Goal: Task Accomplishment & Management: Use online tool/utility

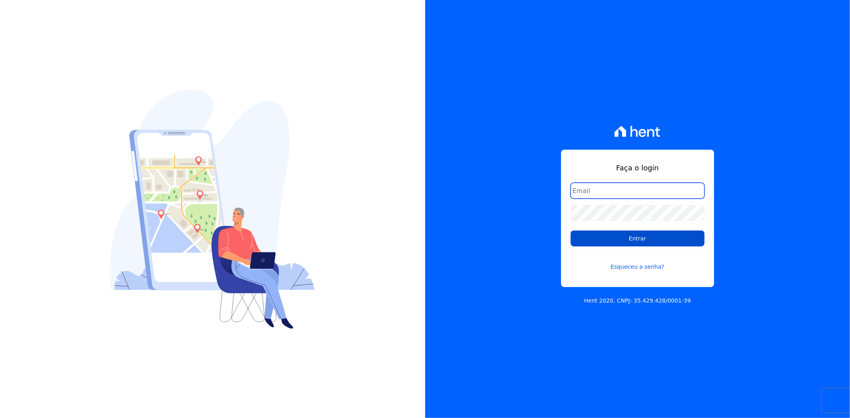
type input "[PERSON_NAME][EMAIL_ADDRESS][PERSON_NAME][DOMAIN_NAME]"
click at [632, 241] on input "Entrar" at bounding box center [638, 239] width 134 height 16
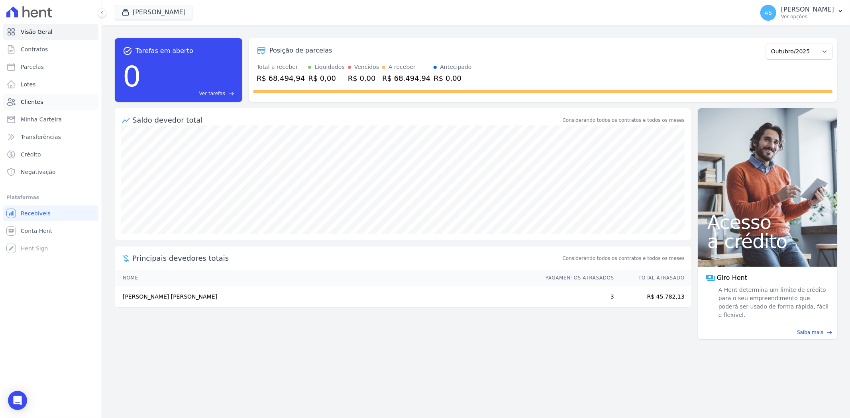
click at [28, 103] on span "Clientes" at bounding box center [32, 102] width 22 height 8
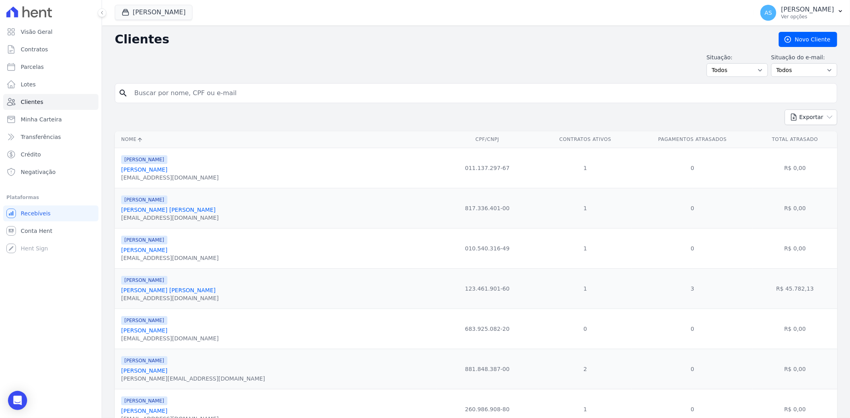
click at [137, 96] on input "search" at bounding box center [481, 93] width 704 height 16
paste input "Samuel José Balbino Inácio"
type input "Samuel José Balbino Inácio"
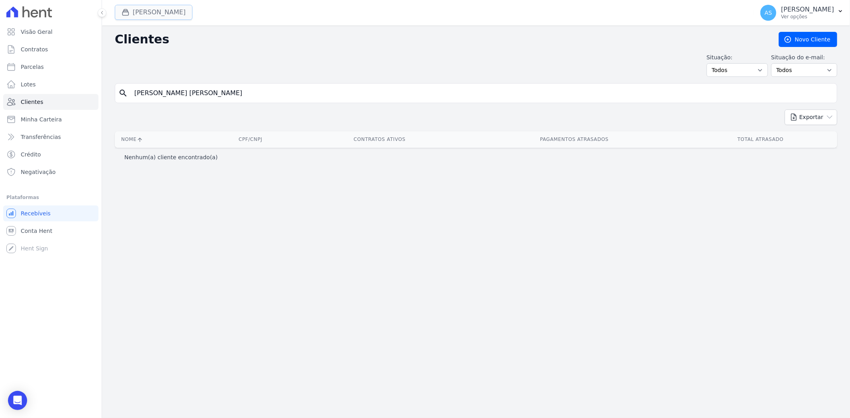
click at [148, 12] on button "[PERSON_NAME]" at bounding box center [154, 12] width 78 height 15
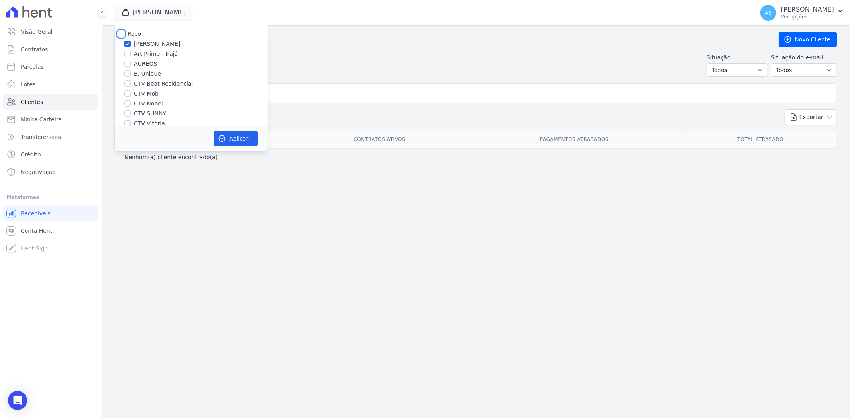
click at [123, 33] on input "Reco" at bounding box center [121, 34] width 6 height 6
checkbox input "true"
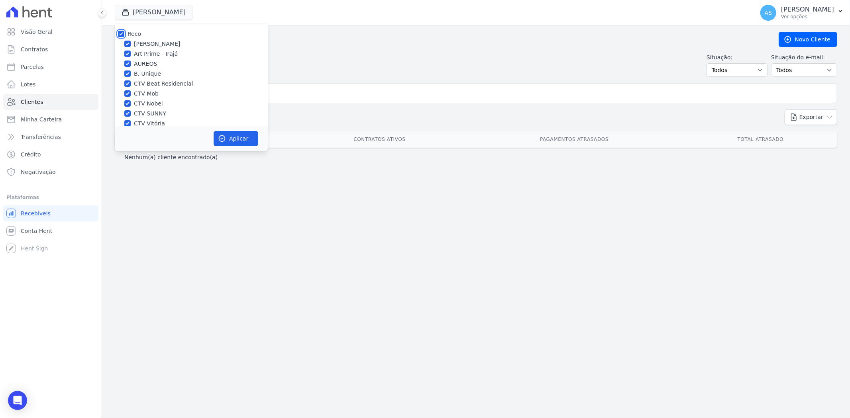
checkbox input "true"
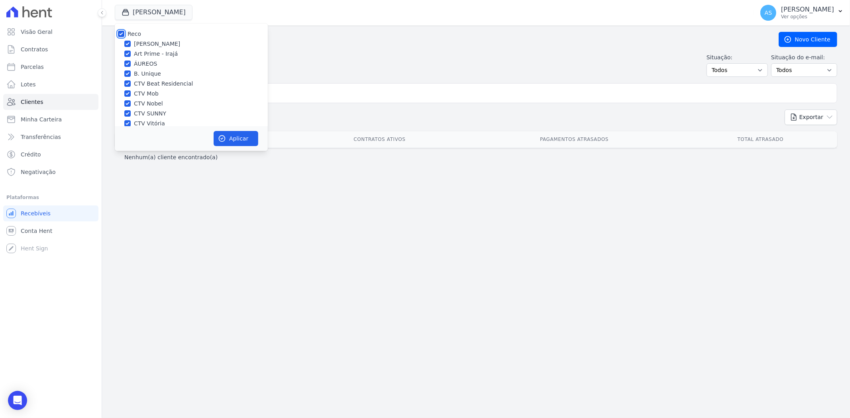
checkbox input "true"
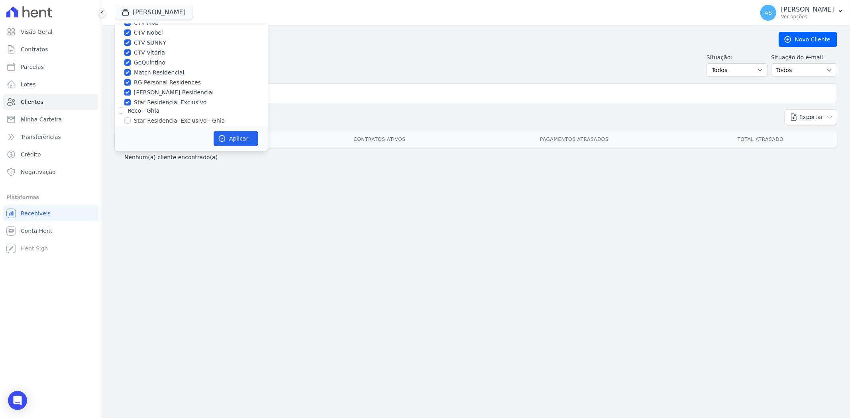
scroll to position [76, 0]
click at [128, 114] on input "Star Residencial Exclusivo - Ghia" at bounding box center [127, 115] width 6 height 6
checkbox input "true"
click at [233, 136] on button "Aplicar" at bounding box center [236, 138] width 45 height 15
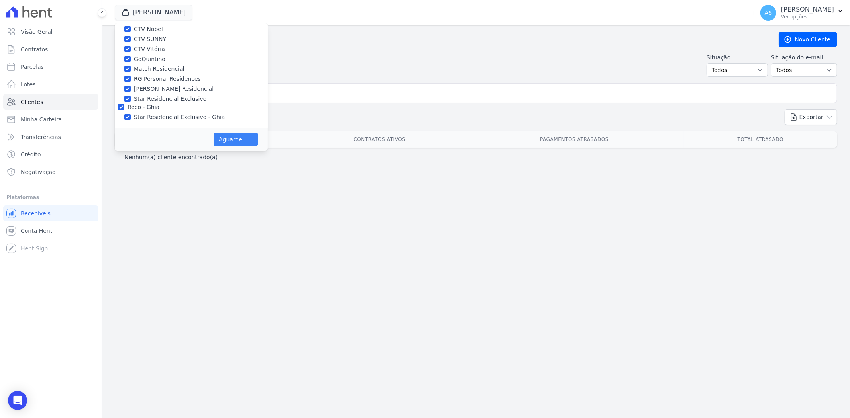
scroll to position [74, 0]
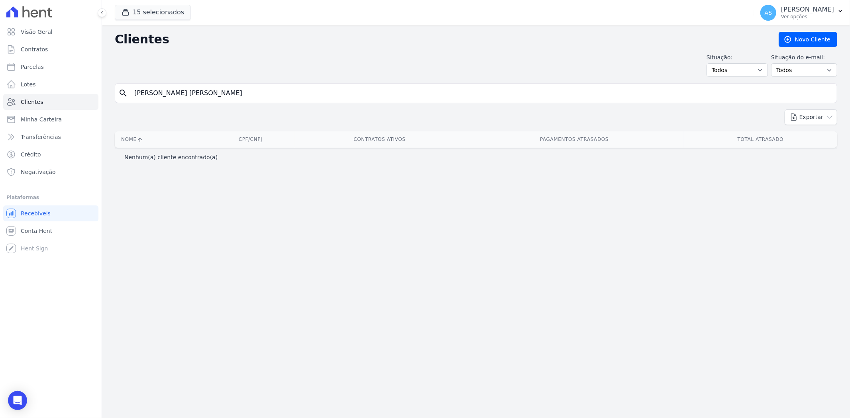
click at [227, 95] on input "Samuel José Balbino Inácio" at bounding box center [481, 93] width 704 height 16
click at [218, 96] on input "Samuel José Balbino Inácio" at bounding box center [481, 93] width 704 height 16
drag, startPoint x: 254, startPoint y: 92, endPoint x: 73, endPoint y: 100, distance: 181.5
click at [73, 100] on div "Visão Geral Contratos Parcelas Lotes Clientes Minha Carteira Transferências Cré…" at bounding box center [425, 209] width 850 height 418
click at [217, 93] on input "[PERSON_NAME] [PERSON_NAME]" at bounding box center [481, 93] width 704 height 16
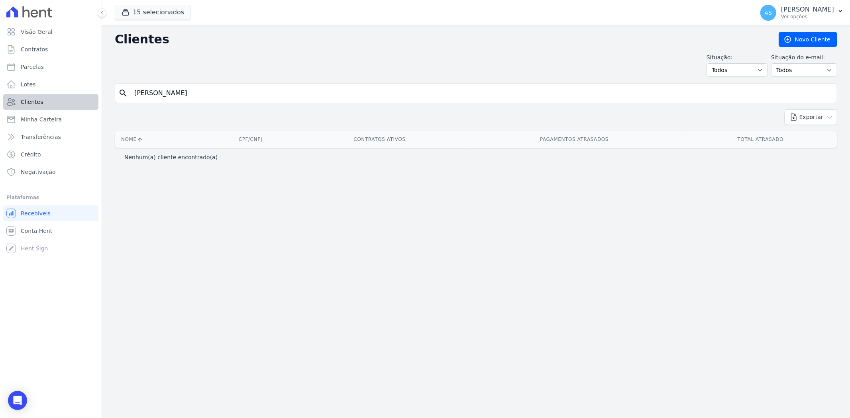
drag, startPoint x: 221, startPoint y: 94, endPoint x: 80, endPoint y: 99, distance: 141.1
click at [80, 99] on div "Visão Geral Contratos Parcelas Lotes Clientes Minha Carteira Transferências Cré…" at bounding box center [425, 209] width 850 height 418
click at [241, 100] on input "[PERSON_NAME] [PERSON_NAME]" at bounding box center [481, 93] width 704 height 16
drag, startPoint x: 235, startPoint y: 94, endPoint x: 170, endPoint y: 96, distance: 65.0
click at [170, 96] on input "[PERSON_NAME] [PERSON_NAME]" at bounding box center [481, 93] width 704 height 16
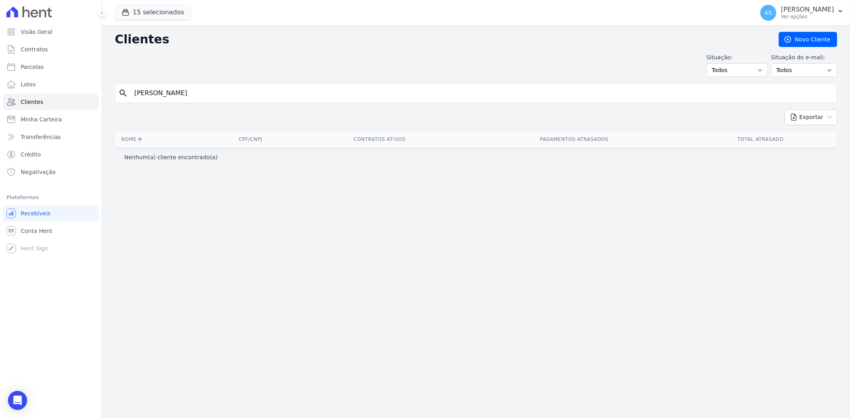
type input "Samuel"
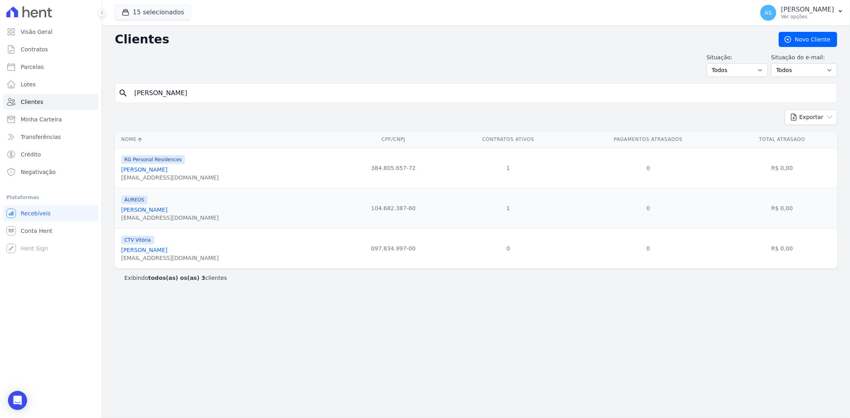
click at [133, 212] on link "Samuel José Balbino" at bounding box center [144, 210] width 46 height 6
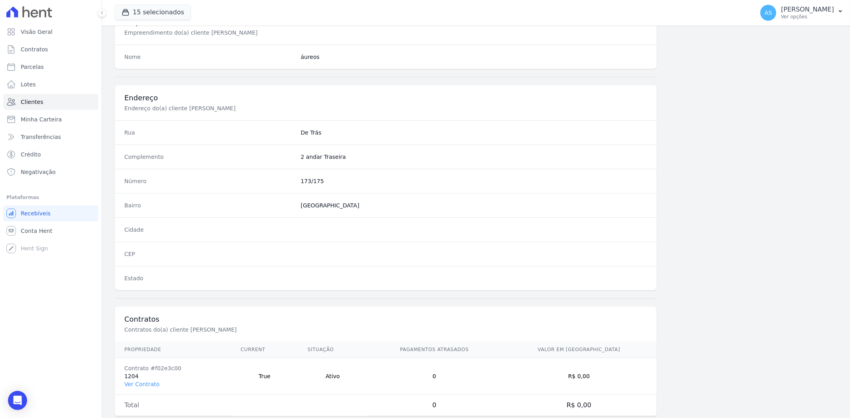
scroll to position [328, 0]
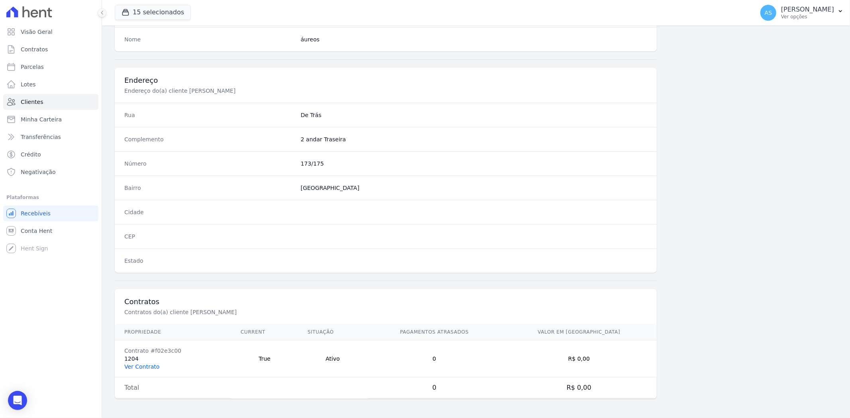
click at [134, 368] on link "Ver Contrato" at bounding box center [141, 367] width 35 height 6
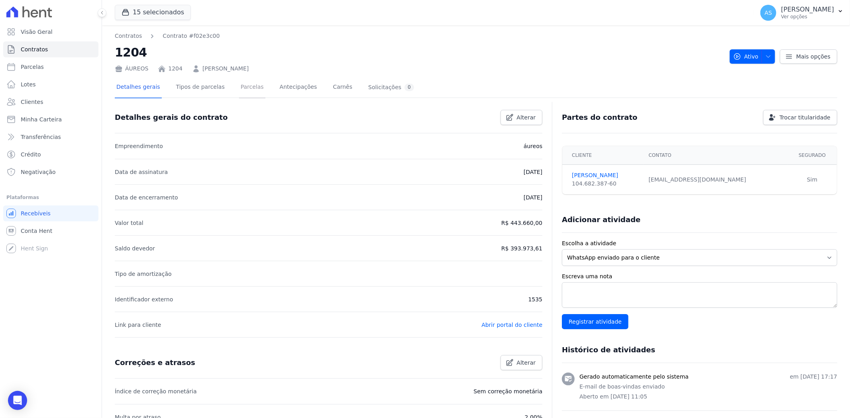
click at [239, 85] on link "Parcelas" at bounding box center [252, 87] width 26 height 21
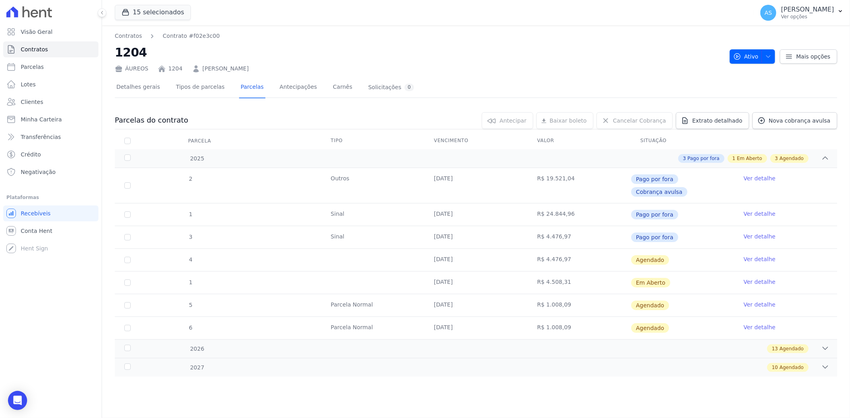
click at [755, 278] on link "Ver detalhe" at bounding box center [759, 282] width 32 height 8
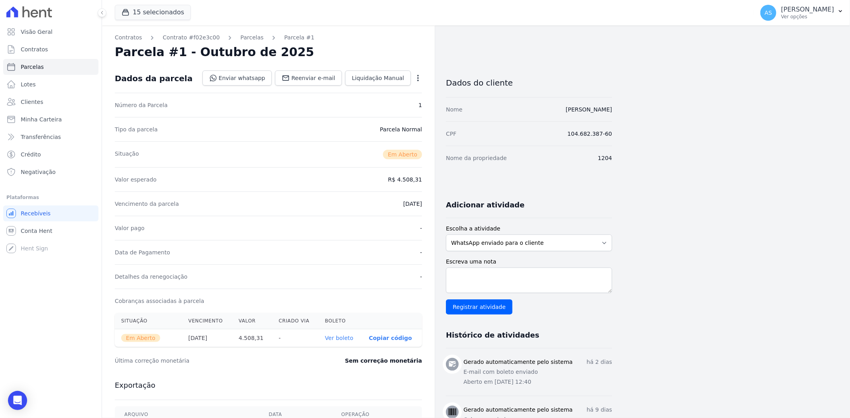
click at [416, 78] on icon "button" at bounding box center [418, 78] width 8 height 8
click at [369, 103] on link "Cancelar Cobrança" at bounding box center [384, 103] width 70 height 14
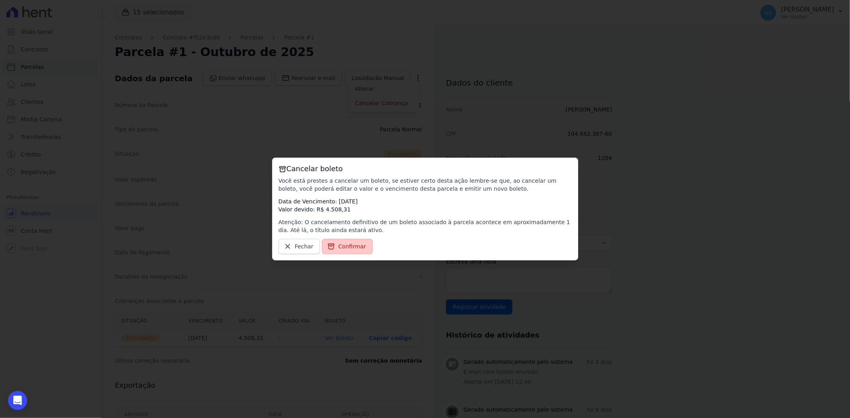
click at [338, 245] on span "Confirmar" at bounding box center [352, 247] width 28 height 8
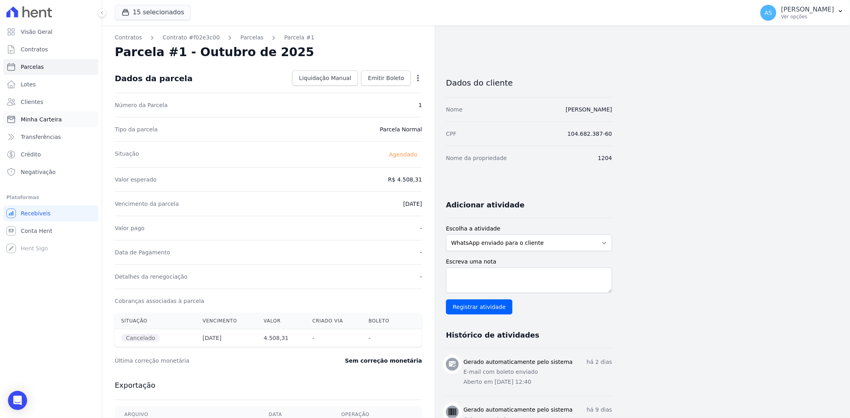
click at [32, 120] on span "Minha Carteira" at bounding box center [41, 120] width 41 height 8
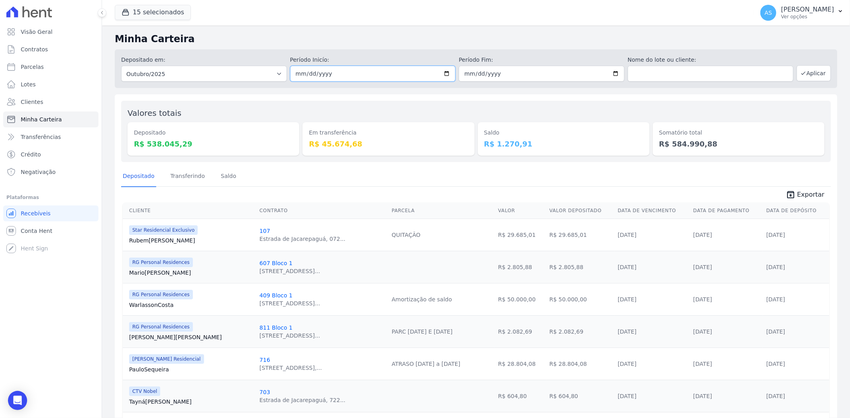
click at [446, 75] on input "2025-10-01" at bounding box center [373, 74] width 166 height 16
type input "2025-10-07"
click at [613, 74] on input "2025-10-31" at bounding box center [542, 74] width 166 height 16
type input "2025-10-07"
click at [807, 73] on button "Aplicar" at bounding box center [813, 73] width 34 height 16
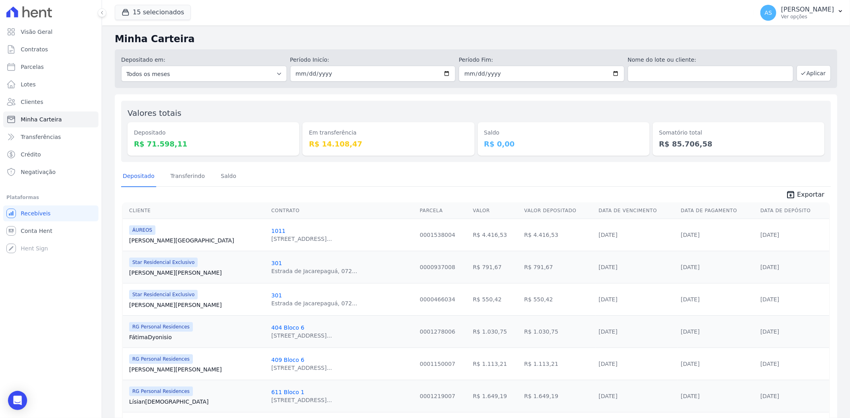
click at [814, 194] on span "Exportar" at bounding box center [810, 195] width 27 height 10
click at [445, 73] on input "2025-10-07" at bounding box center [373, 74] width 166 height 16
type input "2025-10-08"
click at [611, 73] on input "2025-10-07" at bounding box center [542, 74] width 166 height 16
type input "[DATE]"
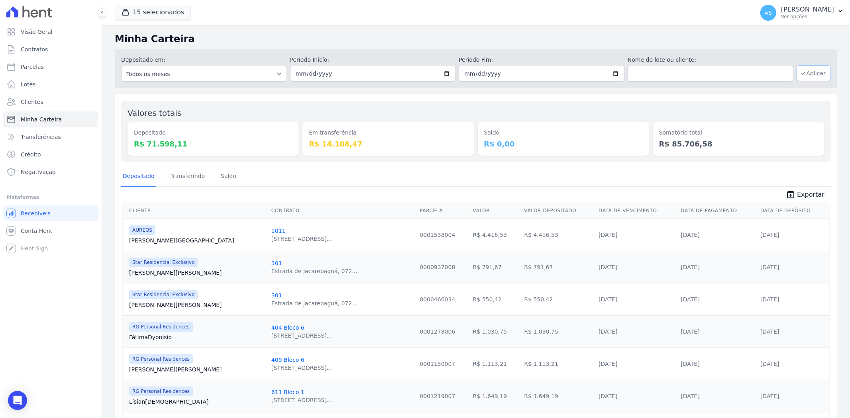
click at [805, 71] on button "Aplicar" at bounding box center [813, 73] width 34 height 16
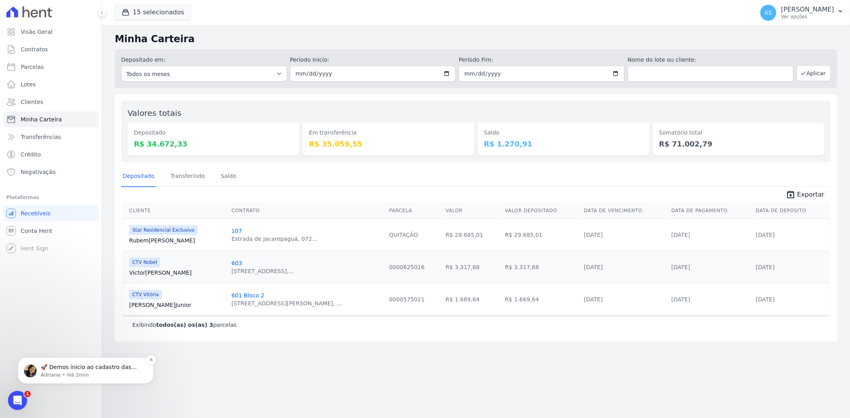
click at [73, 371] on p "Adriane • Há 2min" at bounding box center [92, 374] width 103 height 7
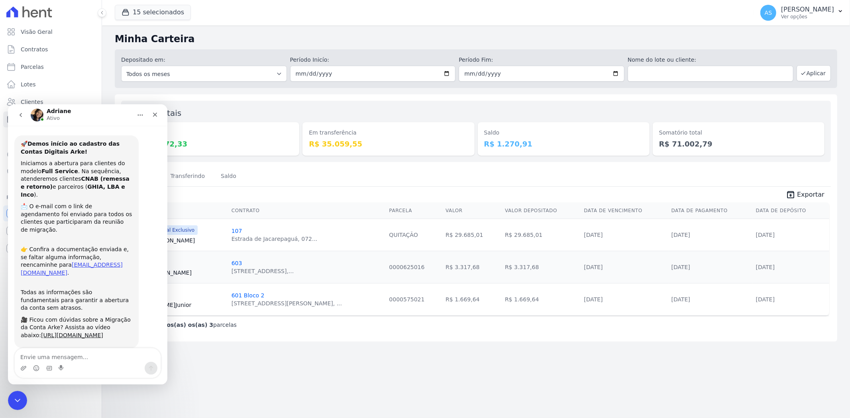
scroll to position [16, 0]
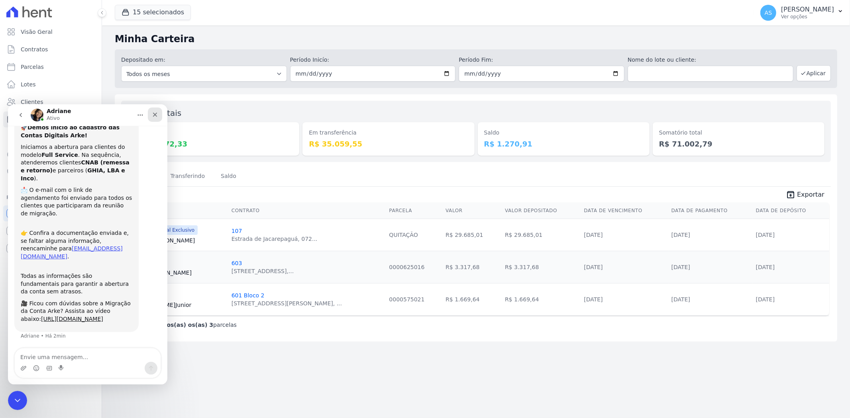
click at [155, 112] on icon "Fechar" at bounding box center [155, 114] width 6 height 6
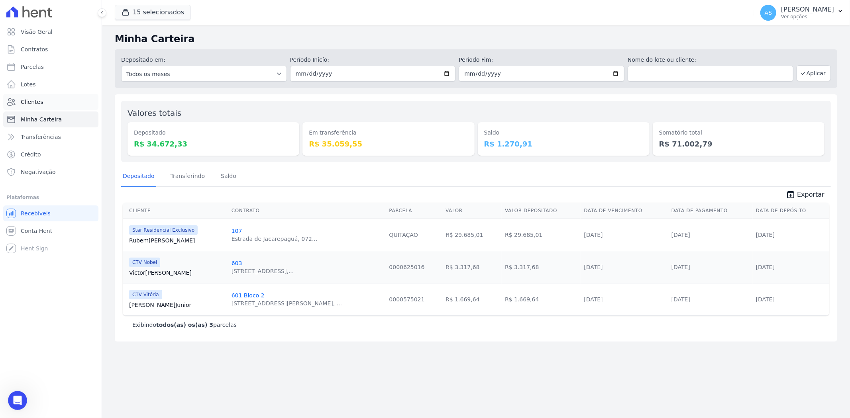
click at [23, 102] on span "Clientes" at bounding box center [32, 102] width 22 height 8
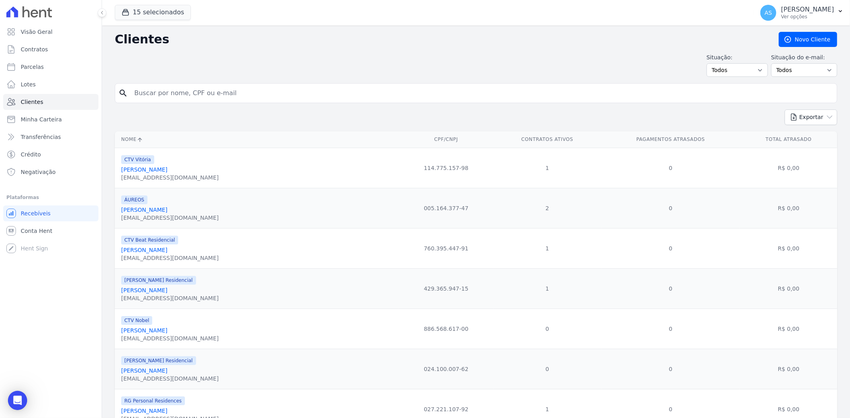
click at [140, 97] on input "search" at bounding box center [481, 93] width 704 height 16
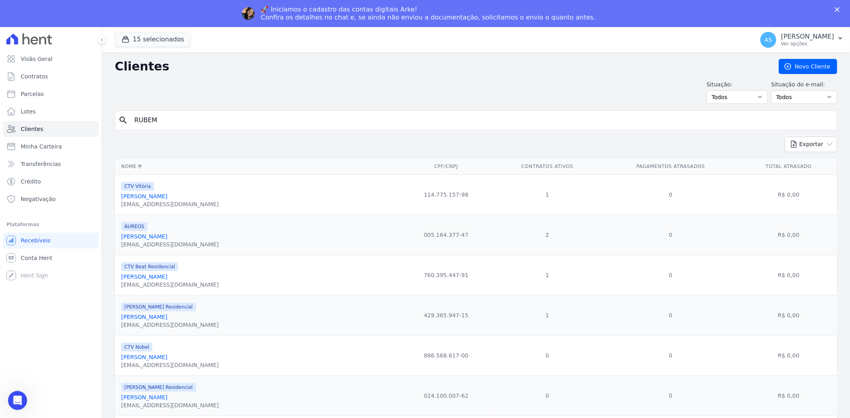
type input "Rubem Suhett Vieira"
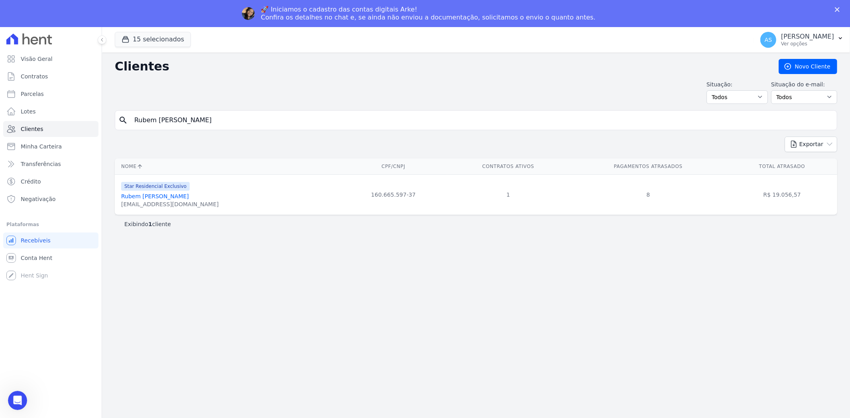
click at [131, 196] on link "Rubem Suhett Vieira" at bounding box center [155, 196] width 68 height 6
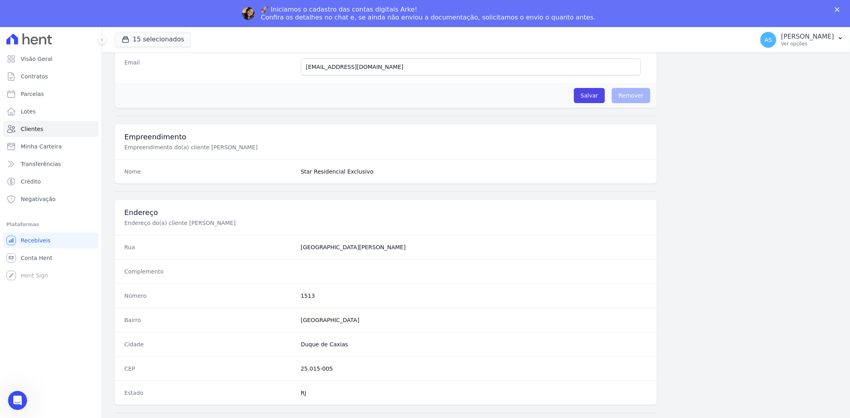
scroll to position [365, 0]
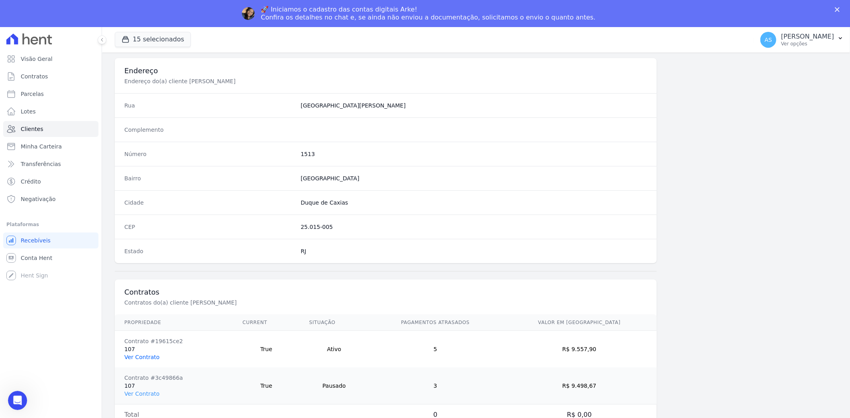
click at [135, 355] on link "Ver Contrato" at bounding box center [141, 357] width 35 height 6
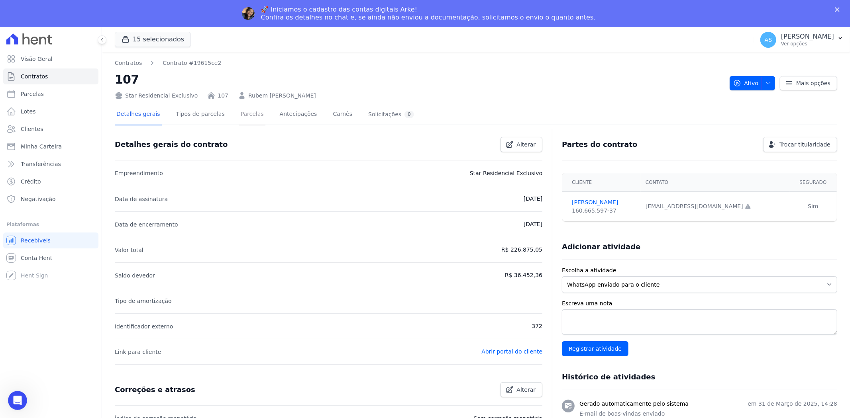
click at [243, 117] on link "Parcelas" at bounding box center [252, 114] width 26 height 21
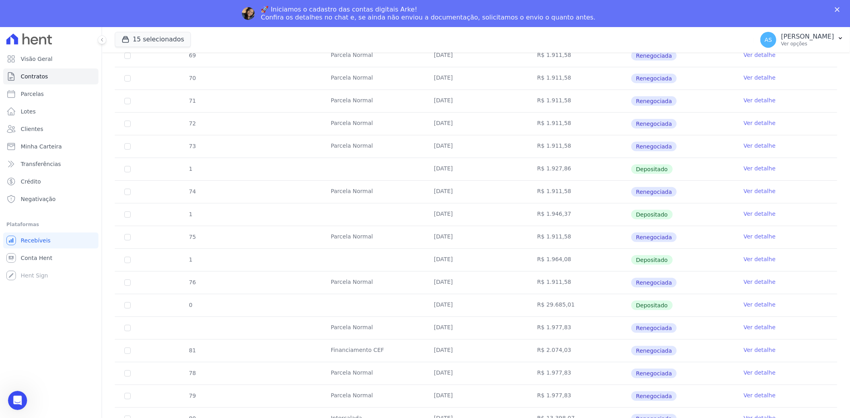
scroll to position [284, 0]
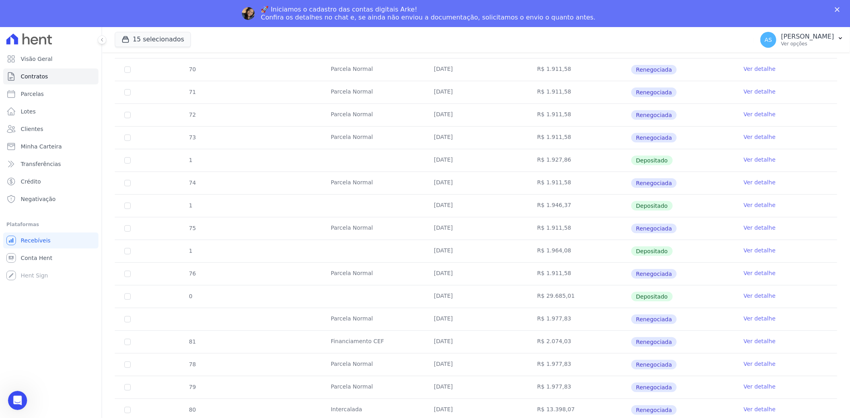
click at [743, 320] on link "Ver detalhe" at bounding box center [759, 319] width 32 height 8
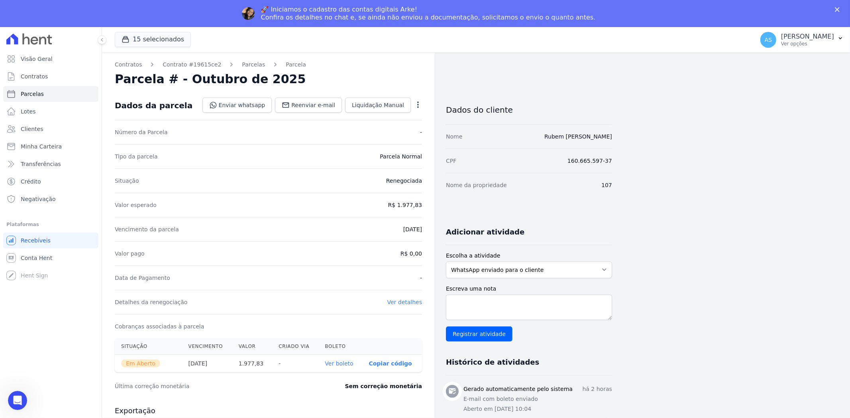
click at [420, 104] on icon "button" at bounding box center [418, 105] width 8 height 8
click at [386, 129] on link "Cancelar Cobrança" at bounding box center [384, 130] width 70 height 14
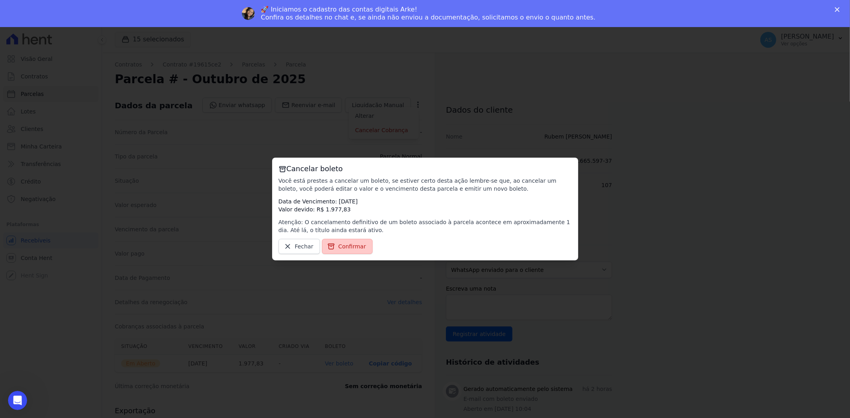
click at [345, 249] on span "Confirmar" at bounding box center [352, 247] width 28 height 8
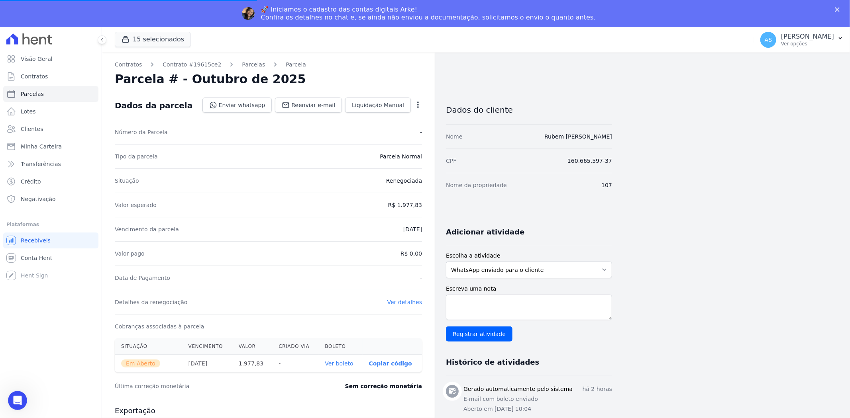
click at [838, 9] on polygon "Fechar" at bounding box center [837, 9] width 5 height 5
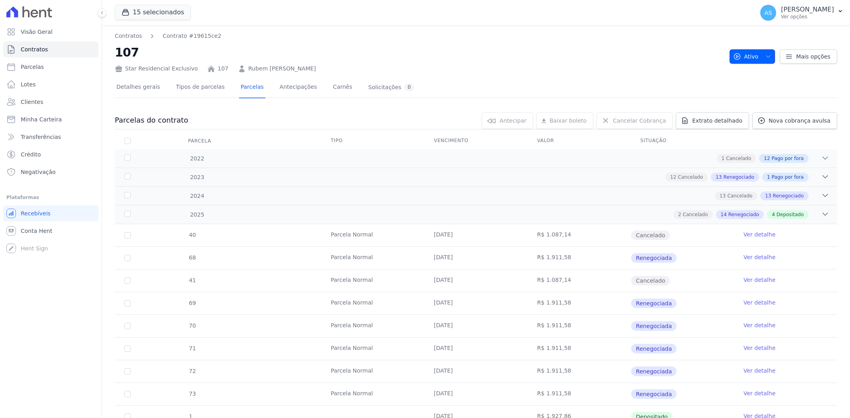
click at [765, 55] on icon "button" at bounding box center [768, 56] width 6 height 6
click at [812, 57] on span "Mais opções" at bounding box center [813, 57] width 34 height 8
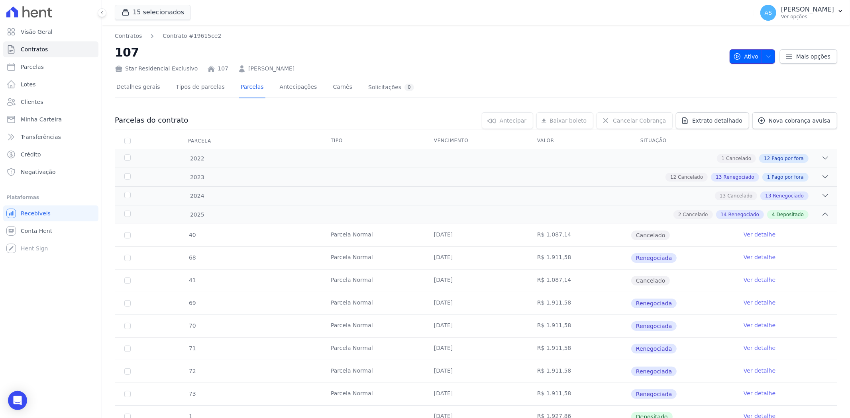
click at [767, 54] on icon "button" at bounding box center [768, 56] width 6 height 6
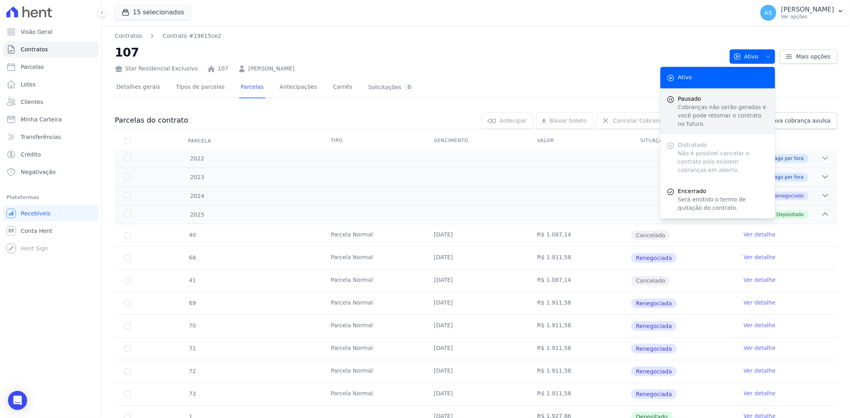
click at [689, 106] on p "Cobranças não serão geradas e você pode retomar o contrato no futuro." at bounding box center [723, 115] width 91 height 25
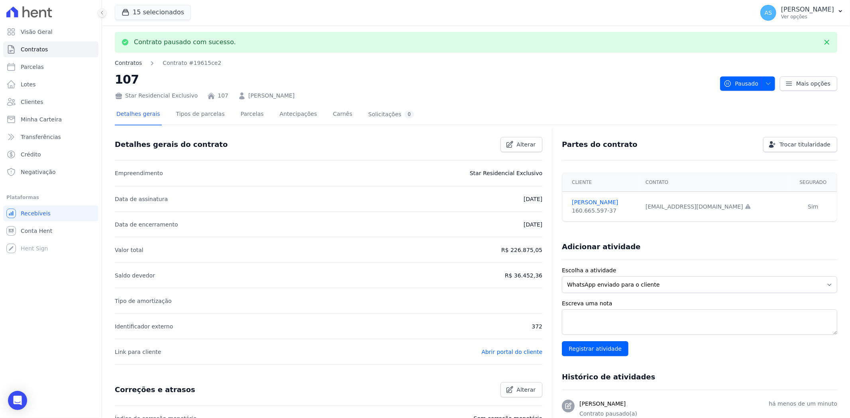
click at [134, 62] on link "Contratos" at bounding box center [128, 63] width 27 height 8
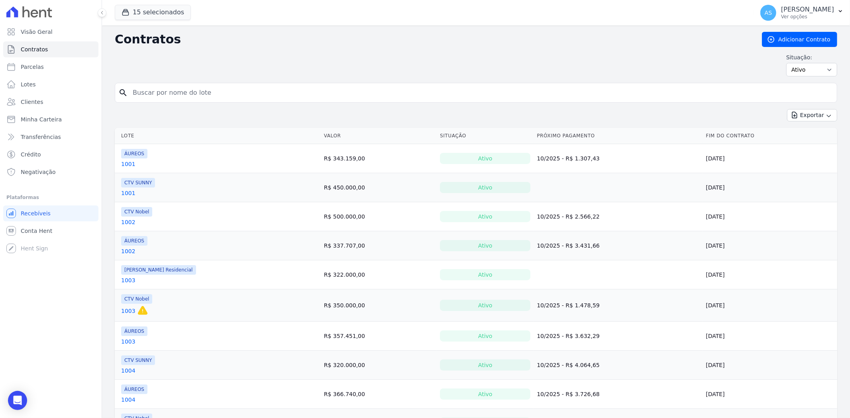
click at [155, 90] on input "search" at bounding box center [481, 93] width 706 height 16
type input "107"
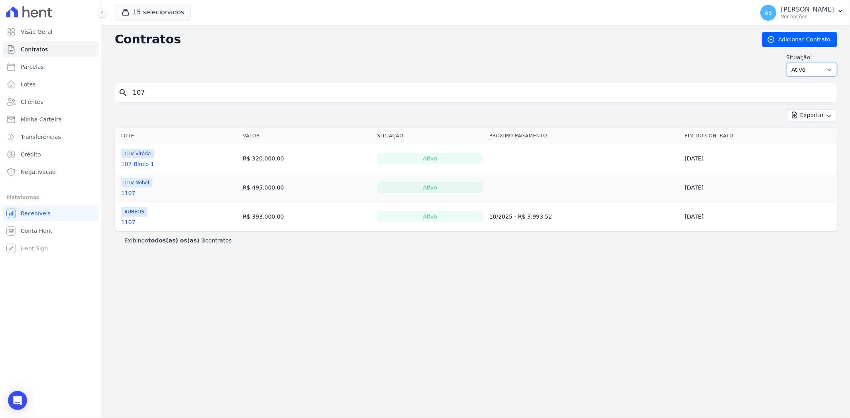
click at [832, 69] on select "Ativo Todos Pausado Distratado Rascunho Expirado Encerrado" at bounding box center [811, 70] width 51 height 14
select select "on_hold"
click at [790, 63] on select "Ativo Todos Pausado Distratado Rascunho Expirado Encerrado" at bounding box center [811, 70] width 51 height 14
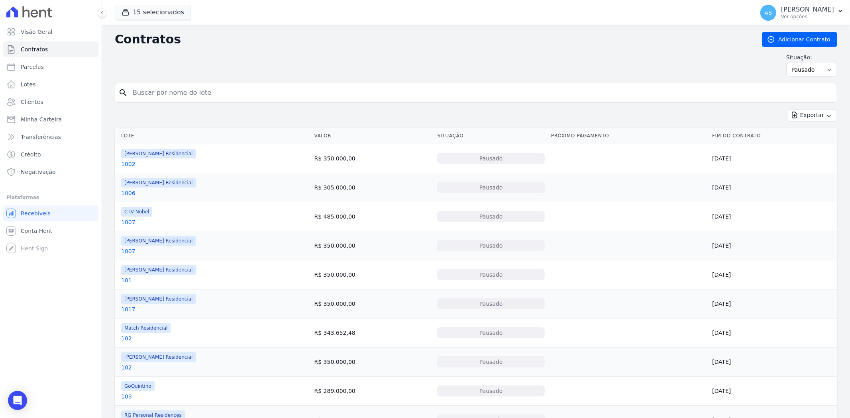
click at [165, 94] on input "search" at bounding box center [481, 93] width 706 height 16
type input "107"
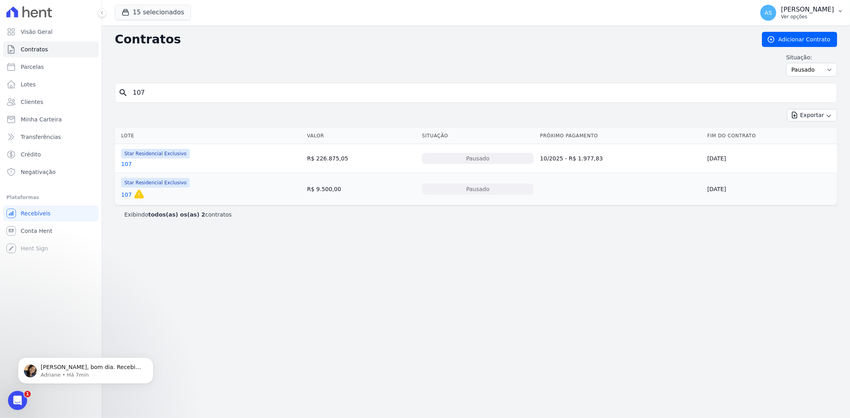
click at [840, 3] on button "AS [PERSON_NAME] Ver opções" at bounding box center [802, 13] width 96 height 22
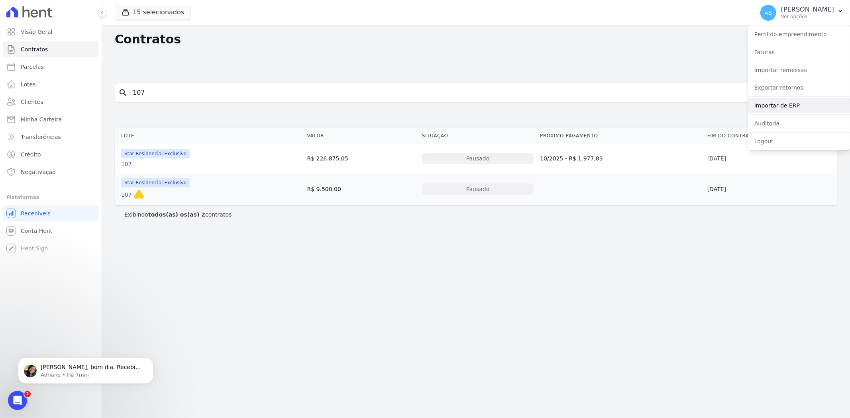
click at [778, 106] on link "Importar de ERP" at bounding box center [799, 105] width 102 height 14
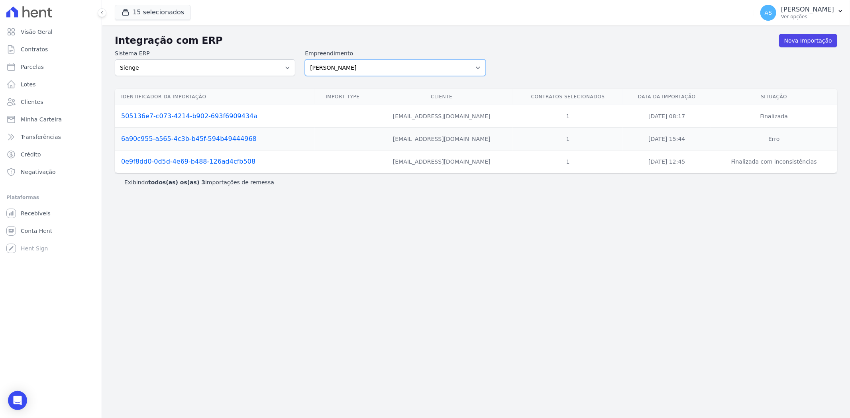
click at [481, 69] on select "[PERSON_NAME] Art Prime - [PERSON_NAME] Unique CTV Beat Residencial CTV Mob CTV…" at bounding box center [395, 67] width 180 height 17
select select "07045392-1eb6-4147-b42d-f514e16f5719"
click at [305, 59] on select "[PERSON_NAME] Art Prime - [PERSON_NAME] Unique CTV Beat Residencial CTV Mob CTV…" at bounding box center [395, 67] width 180 height 17
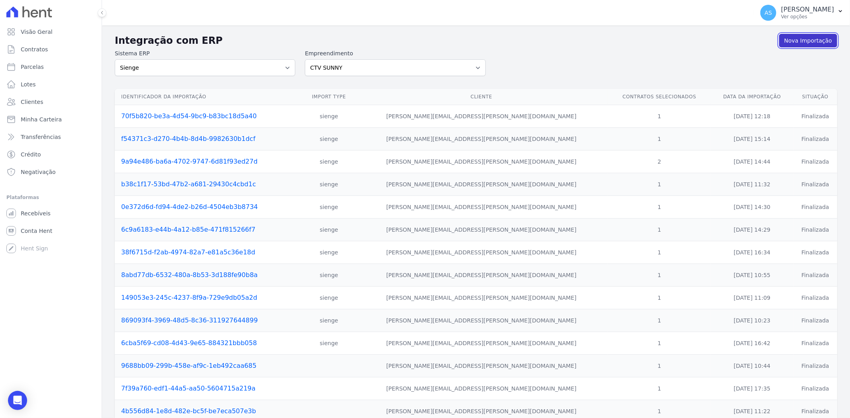
click at [802, 36] on link "Nova Importação" at bounding box center [808, 41] width 58 height 14
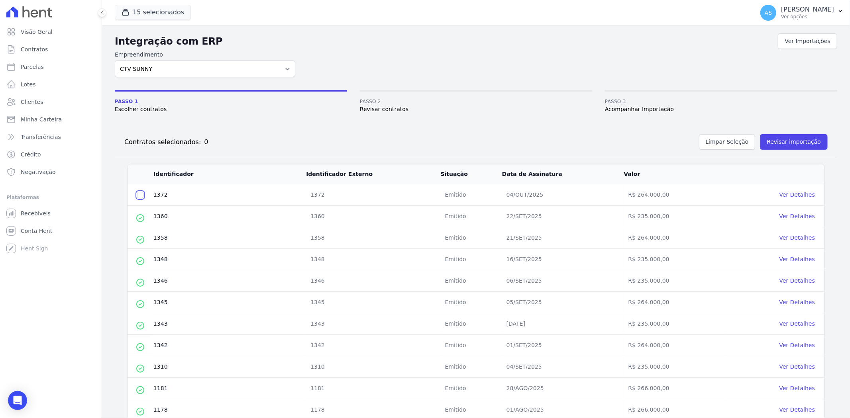
click at [140, 195] on input "checkbox" at bounding box center [140, 195] width 6 height 6
checkbox input "true"
click at [773, 139] on button "Revisar importação" at bounding box center [794, 142] width 68 height 16
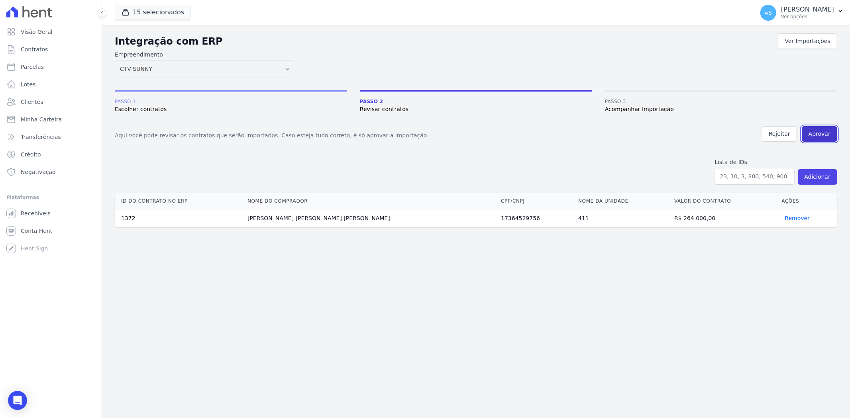
click at [822, 133] on button "Aprovar" at bounding box center [819, 134] width 35 height 16
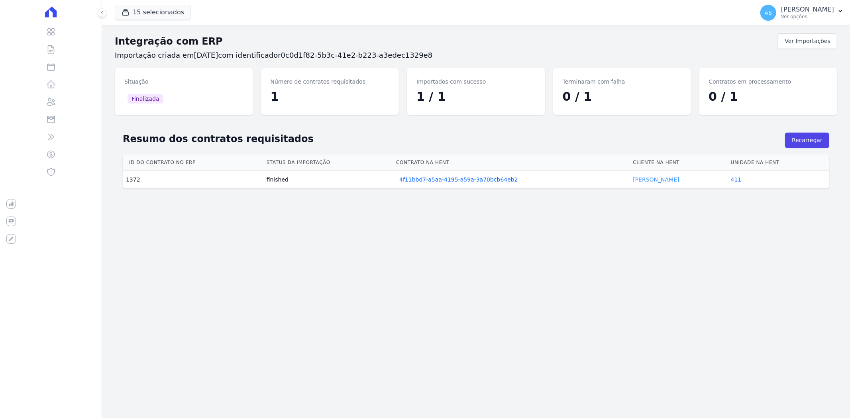
click at [641, 178] on link "[PERSON_NAME]" at bounding box center [656, 180] width 46 height 6
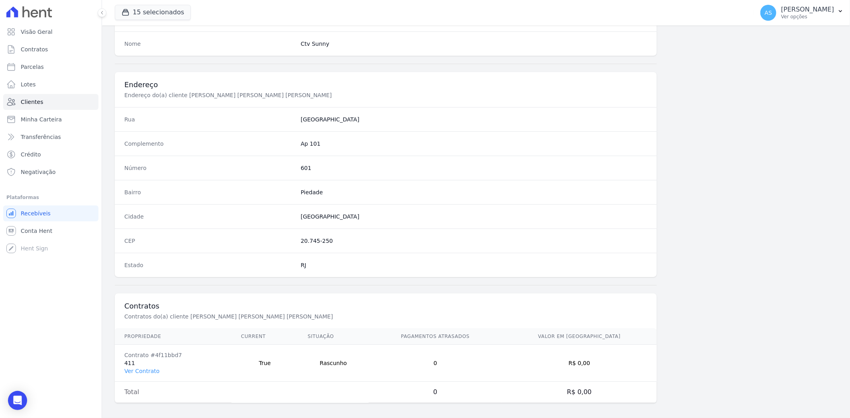
scroll to position [328, 0]
click at [140, 365] on link "Ver Contrato" at bounding box center [141, 367] width 35 height 6
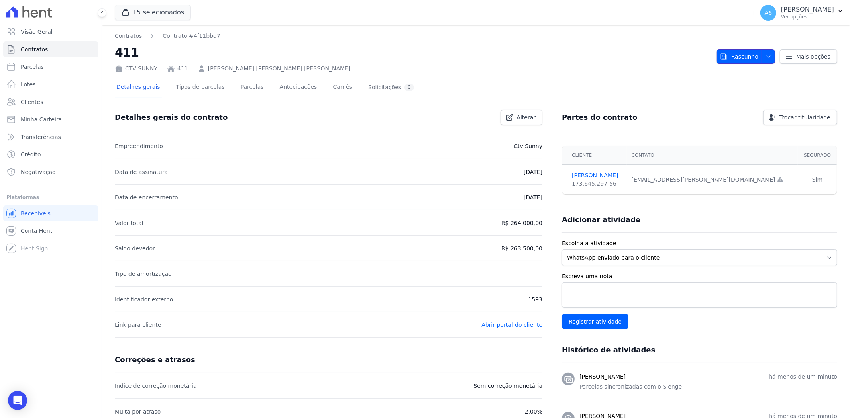
click at [765, 53] on icon "button" at bounding box center [768, 56] width 6 height 6
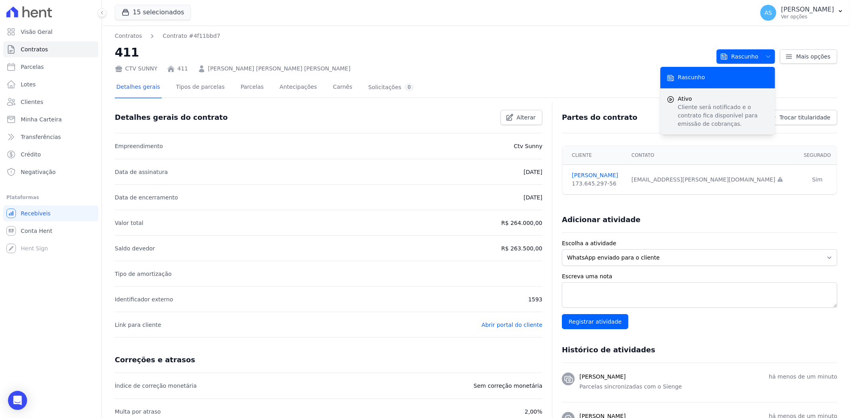
click at [694, 107] on p "Cliente será notificado e o contrato fica disponível para emissão de cobranças." at bounding box center [723, 115] width 91 height 25
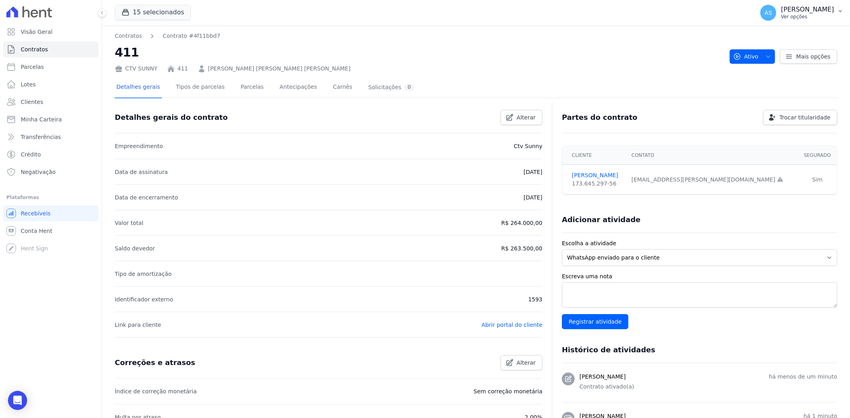
click at [838, 8] on icon "button" at bounding box center [840, 11] width 6 height 6
click at [766, 104] on link "Importar de ERP" at bounding box center [799, 105] width 102 height 14
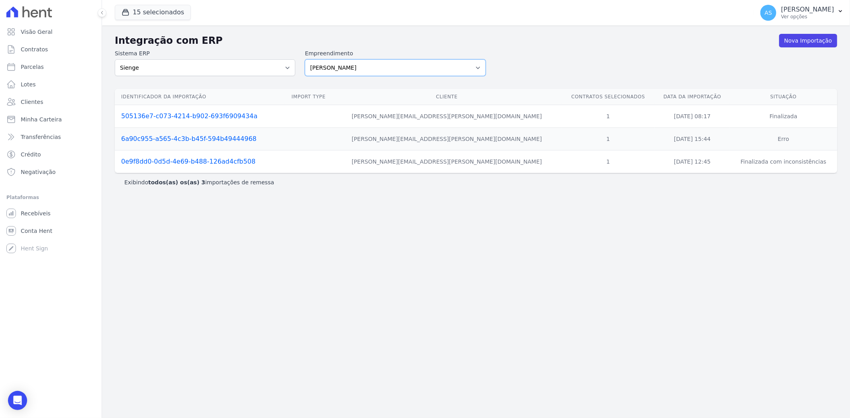
click at [479, 63] on select "[PERSON_NAME] Art Prime - [PERSON_NAME] Unique CTV Beat Residencial CTV Mob CTV…" at bounding box center [395, 67] width 180 height 17
select select "99ecfb74-b06a-4265-b540-74287d60a3a4"
click at [305, 59] on select "[PERSON_NAME] Art Prime - [PERSON_NAME] Unique CTV Beat Residencial CTV Mob CTV…" at bounding box center [395, 67] width 180 height 17
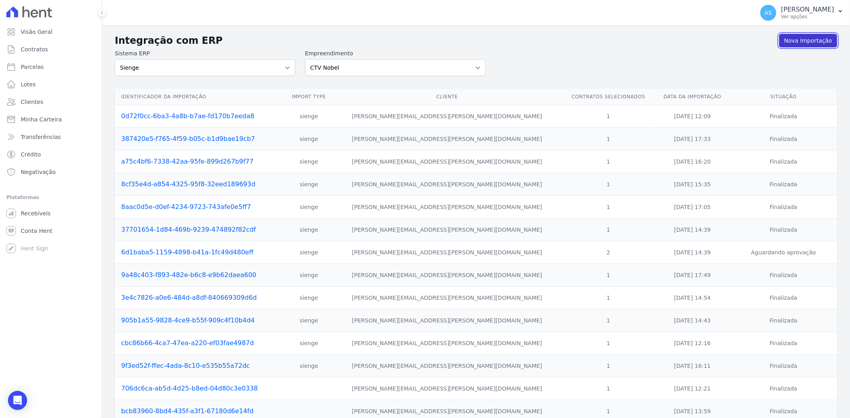
click at [811, 38] on link "Nova Importação" at bounding box center [808, 41] width 58 height 14
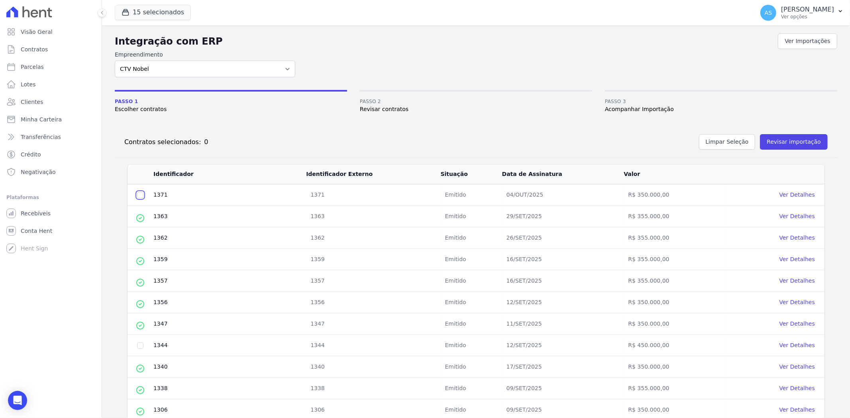
click at [137, 196] on input "checkbox" at bounding box center [140, 195] width 6 height 6
checkbox input "true"
click at [767, 140] on button "Revisar importação" at bounding box center [794, 142] width 68 height 16
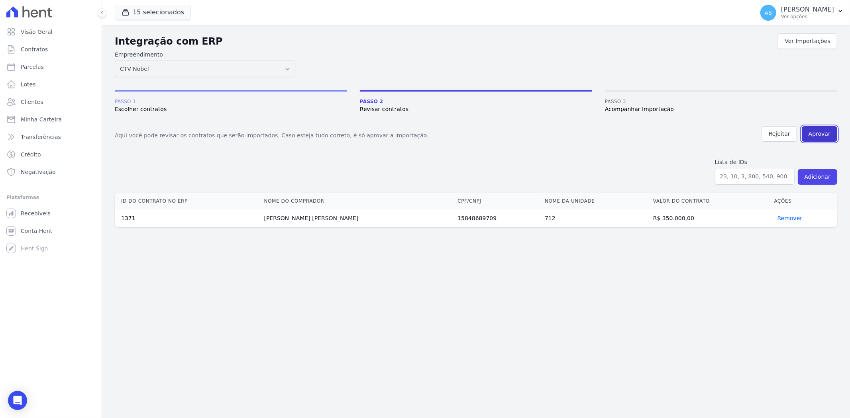
click at [816, 133] on button "Aprovar" at bounding box center [819, 134] width 35 height 16
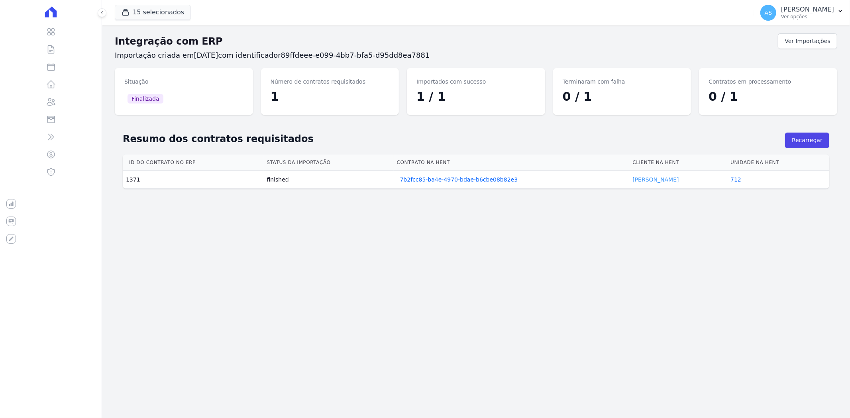
click at [649, 181] on link "Hanna Carijó" at bounding box center [655, 180] width 46 height 6
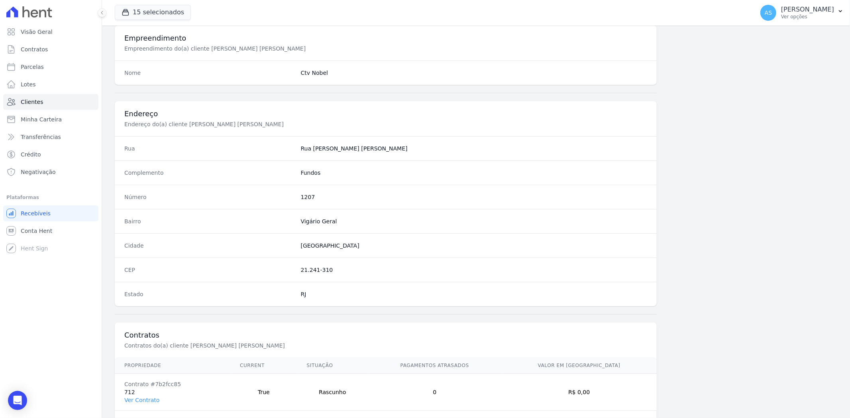
scroll to position [328, 0]
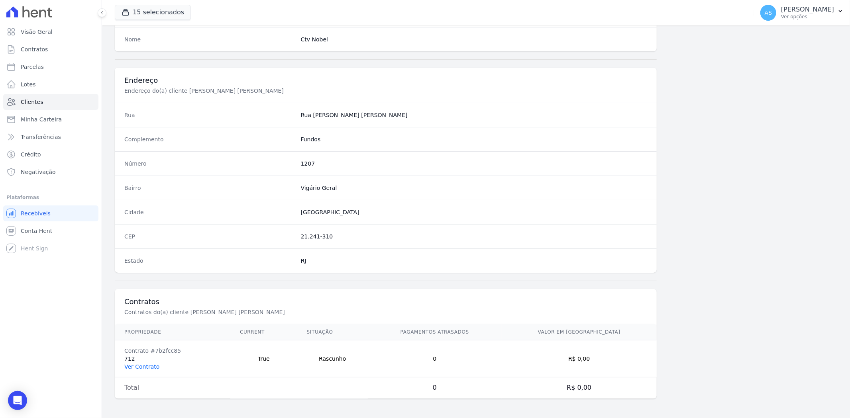
click at [141, 368] on link "Ver Contrato" at bounding box center [141, 367] width 35 height 6
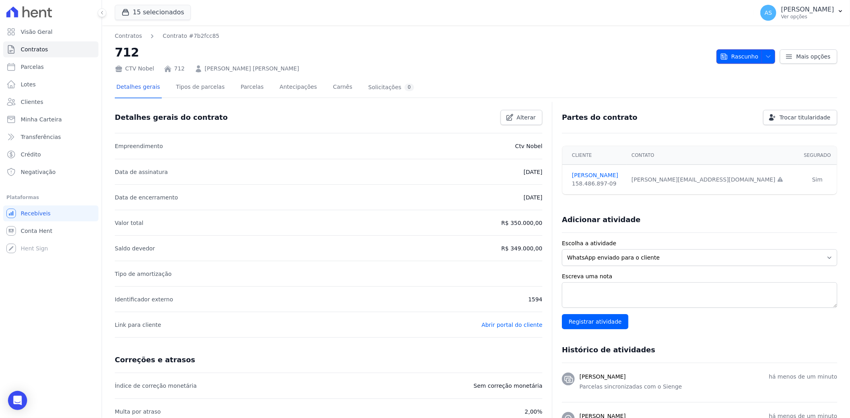
click at [766, 54] on icon "button" at bounding box center [768, 56] width 6 height 6
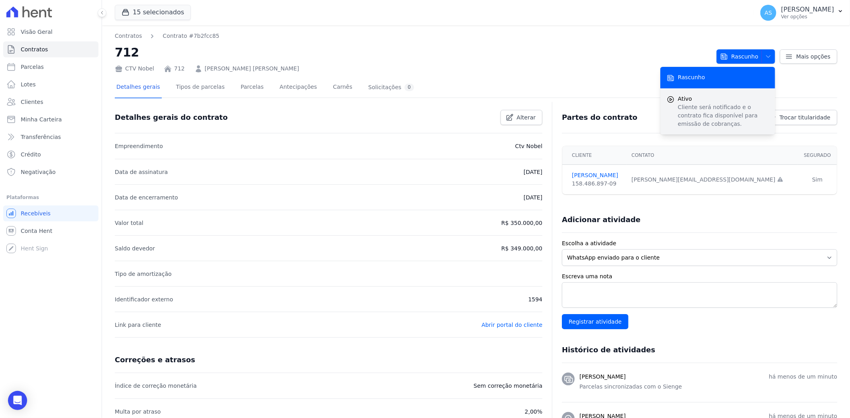
click at [692, 100] on span "Ativo" at bounding box center [723, 99] width 91 height 8
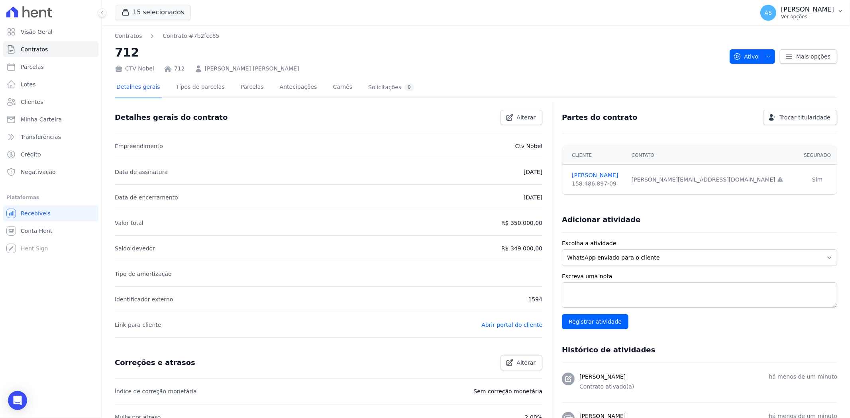
click at [841, 8] on icon "button" at bounding box center [840, 11] width 6 height 6
click at [774, 107] on link "Importar de ERP" at bounding box center [799, 105] width 102 height 14
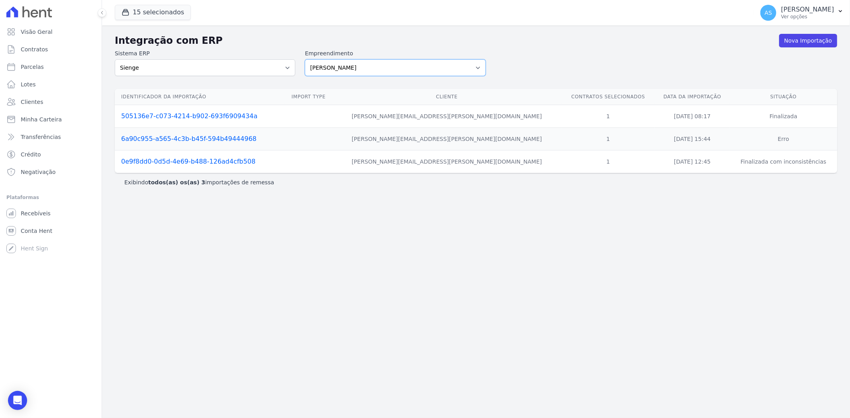
click at [477, 63] on select "Amaré Arpoador Art Prime - Irajá ÁUREOS B. Unique CTV Beat Residencial CTV Mob …" at bounding box center [395, 67] width 180 height 17
select select "08ebbe77-dc31-45b1-a608-0ad0e72e2f16"
click at [305, 59] on select "Amaré Arpoador Art Prime - Irajá ÁUREOS B. Unique CTV Beat Residencial CTV Mob …" at bounding box center [395, 67] width 180 height 17
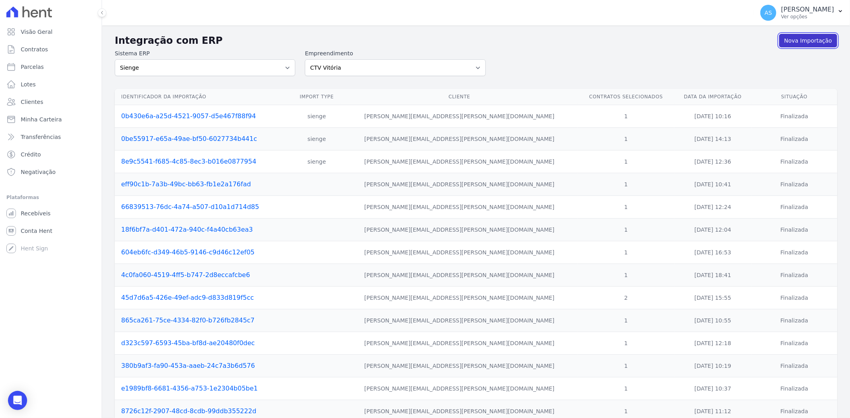
click at [805, 39] on link "Nova Importação" at bounding box center [808, 41] width 58 height 14
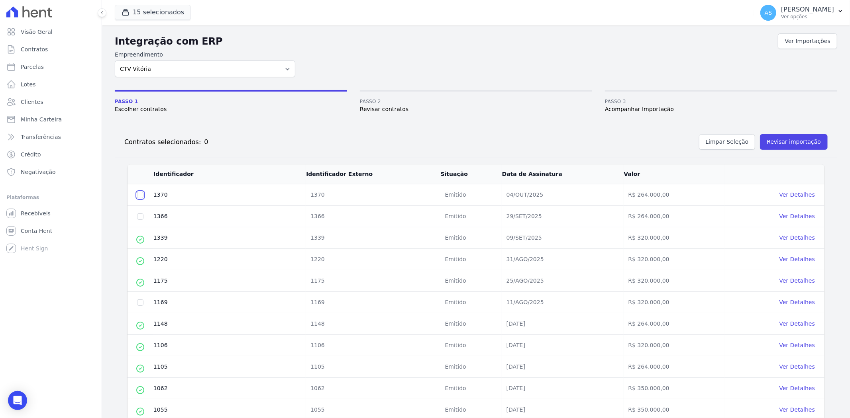
click at [139, 196] on input "checkbox" at bounding box center [140, 195] width 6 height 6
checkbox input "true"
click at [787, 142] on button "Revisar importação" at bounding box center [794, 142] width 68 height 16
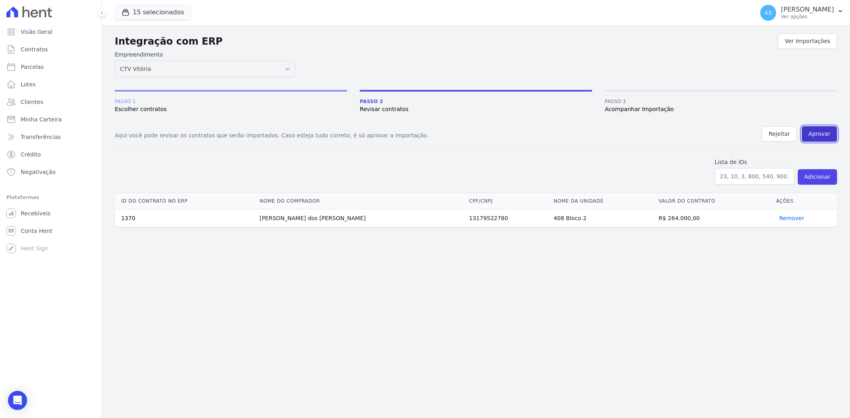
click at [830, 129] on button "Aprovar" at bounding box center [819, 134] width 35 height 16
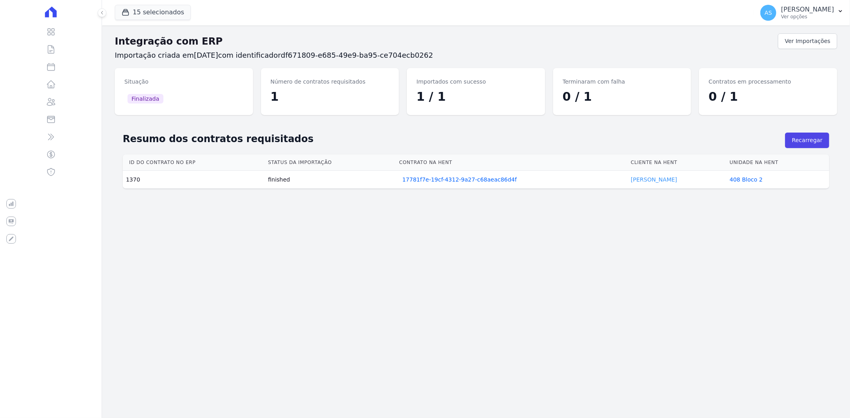
click at [649, 178] on link "Emerson Rodrigues" at bounding box center [654, 180] width 46 height 6
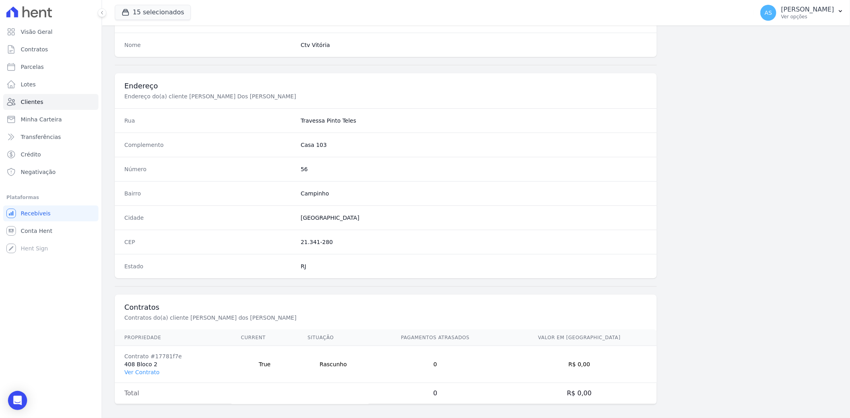
scroll to position [328, 0]
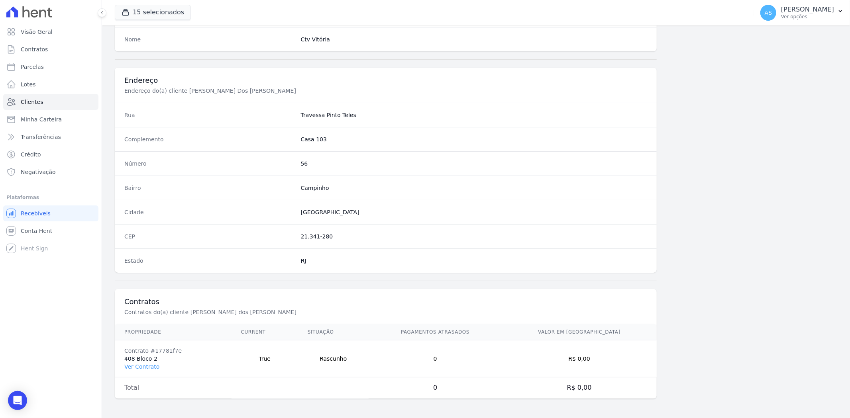
click at [133, 362] on td "Contrato #17781f7e 408 Bloco 2 Ver Contrato" at bounding box center [173, 359] width 117 height 37
click at [137, 364] on link "Ver Contrato" at bounding box center [141, 367] width 35 height 6
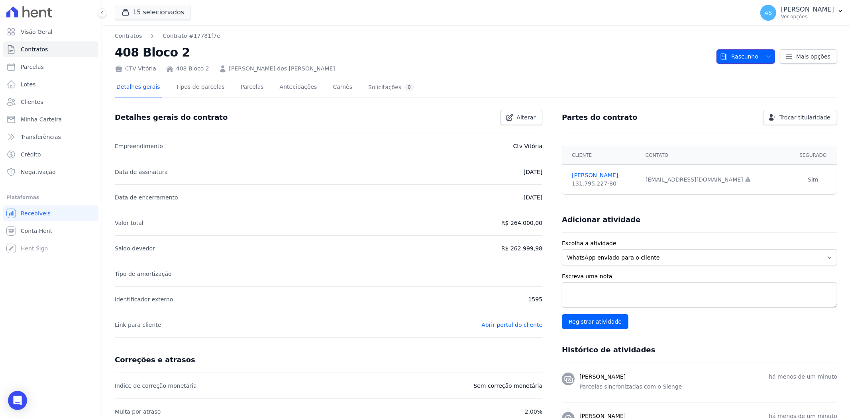
click at [765, 55] on icon "button" at bounding box center [768, 56] width 6 height 6
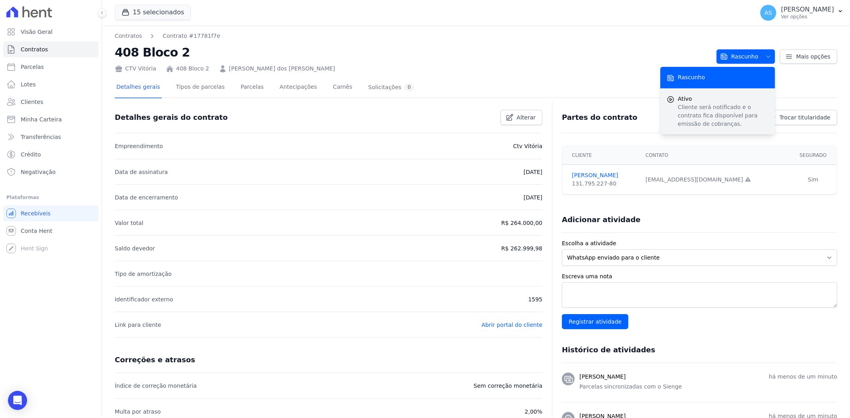
click at [696, 106] on p "Cliente será notificado e o contrato fica disponível para emissão de cobranças." at bounding box center [723, 115] width 91 height 25
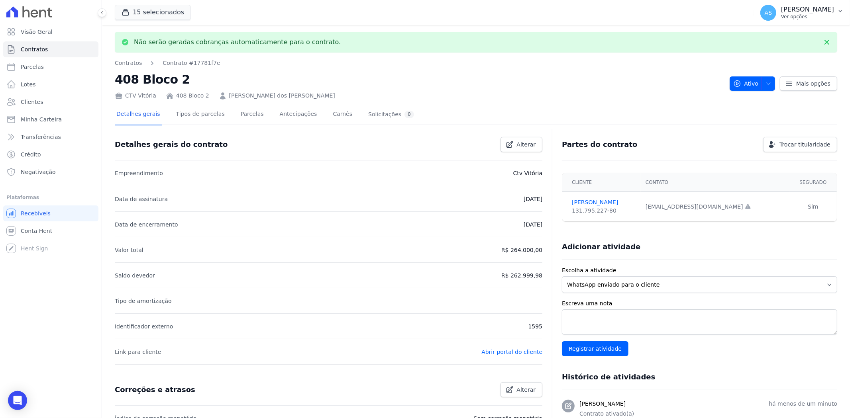
click at [840, 9] on icon "button" at bounding box center [840, 11] width 6 height 6
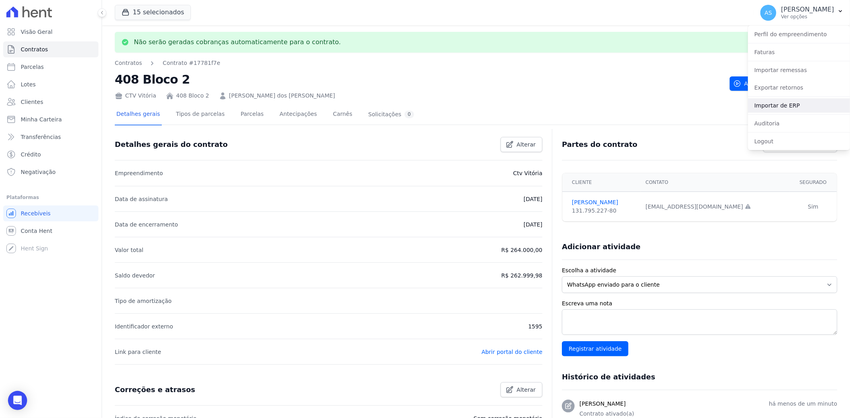
click at [778, 108] on link "Importar de ERP" at bounding box center [799, 105] width 102 height 14
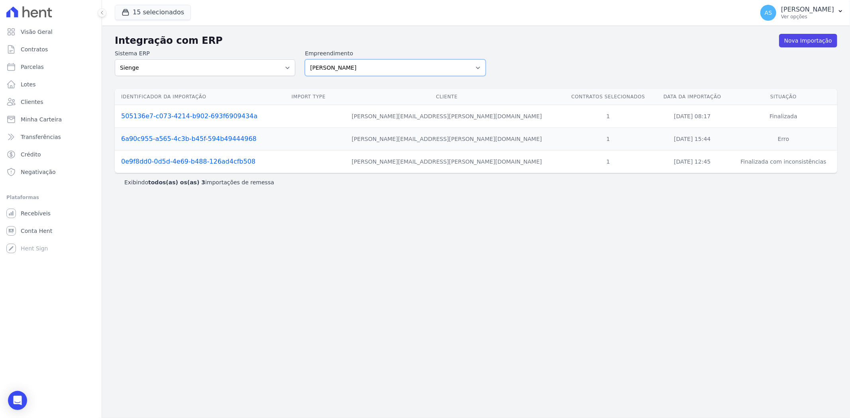
click at [481, 66] on select "[PERSON_NAME] Art Prime - [PERSON_NAME] Unique CTV Beat Residencial CTV Mob CTV…" at bounding box center [395, 67] width 180 height 17
select select "08ebbe77-dc31-45b1-a608-0ad0e72e2f16"
click at [305, 59] on select "[PERSON_NAME] Art Prime - [PERSON_NAME] Unique CTV Beat Residencial CTV Mob CTV…" at bounding box center [395, 67] width 180 height 17
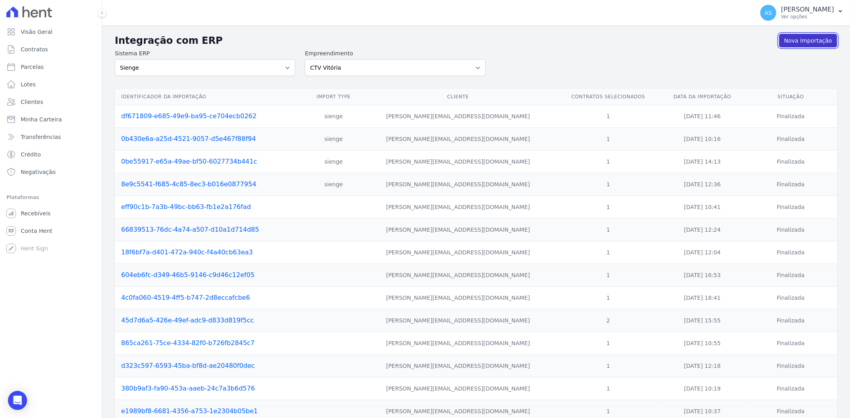
click at [806, 41] on link "Nova Importação" at bounding box center [808, 41] width 58 height 14
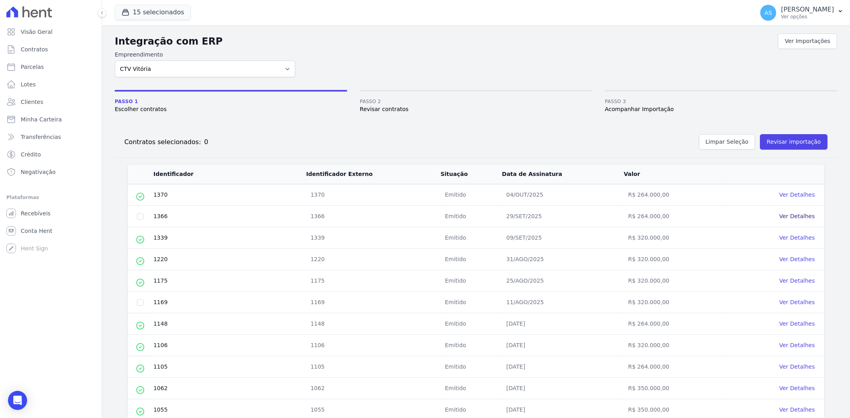
click at [786, 214] on link "Ver Detalhes" at bounding box center [796, 216] width 35 height 6
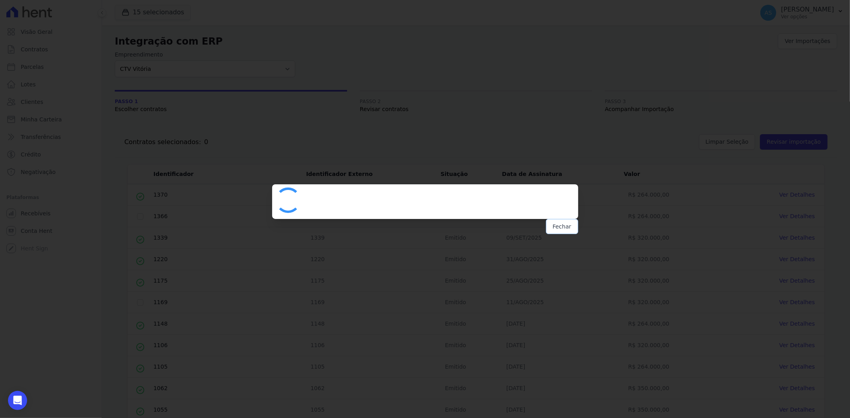
click at [557, 228] on button "Fechar" at bounding box center [562, 226] width 32 height 15
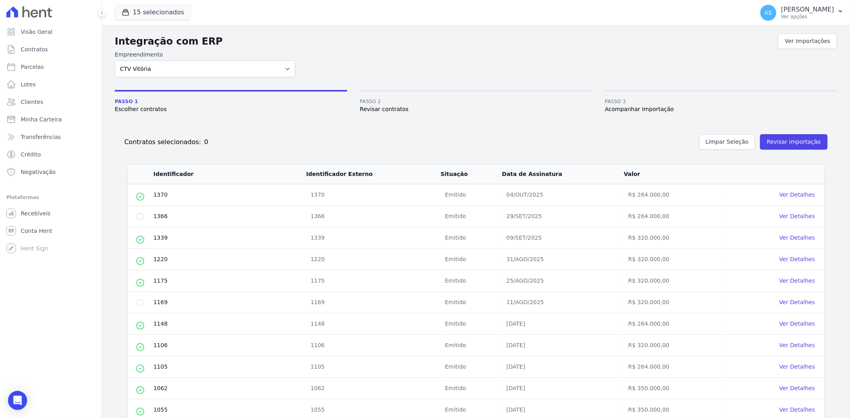
click at [138, 220] on td at bounding box center [141, 217] width 26 height 22
click at [140, 218] on input "checkbox" at bounding box center [140, 217] width 6 height 6
checkbox input "true"
click at [141, 302] on input "checkbox" at bounding box center [140, 303] width 6 height 6
checkbox input "true"
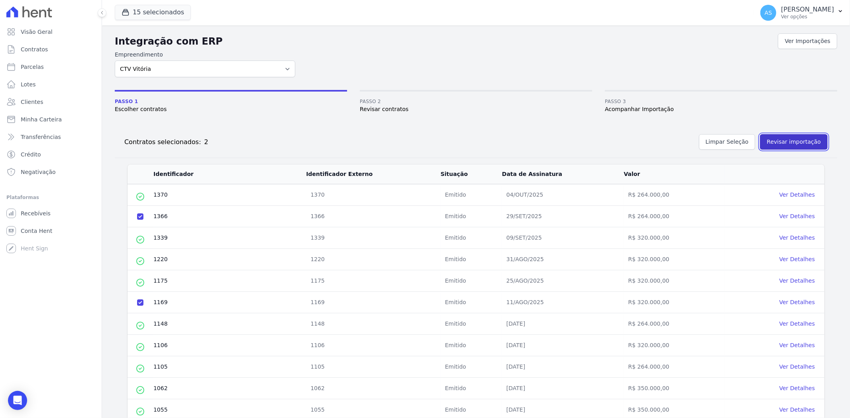
click at [776, 141] on button "Revisar importação" at bounding box center [794, 142] width 68 height 16
click at [141, 217] on input "checkbox" at bounding box center [140, 217] width 6 height 6
checkbox input "true"
click at [781, 144] on button "Revisar importação" at bounding box center [794, 142] width 68 height 16
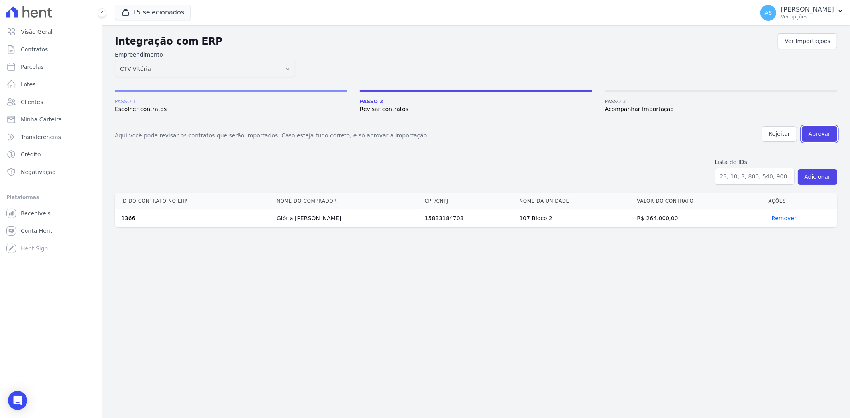
click at [822, 133] on button "Aprovar" at bounding box center [819, 134] width 35 height 16
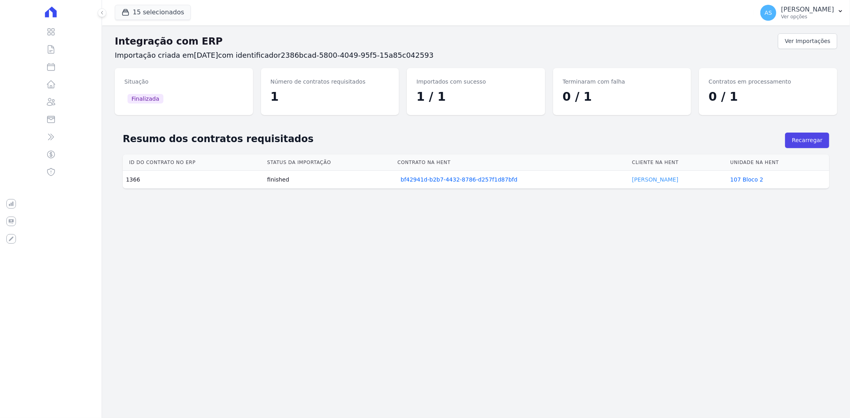
click at [636, 180] on link "[PERSON_NAME]" at bounding box center [655, 180] width 46 height 6
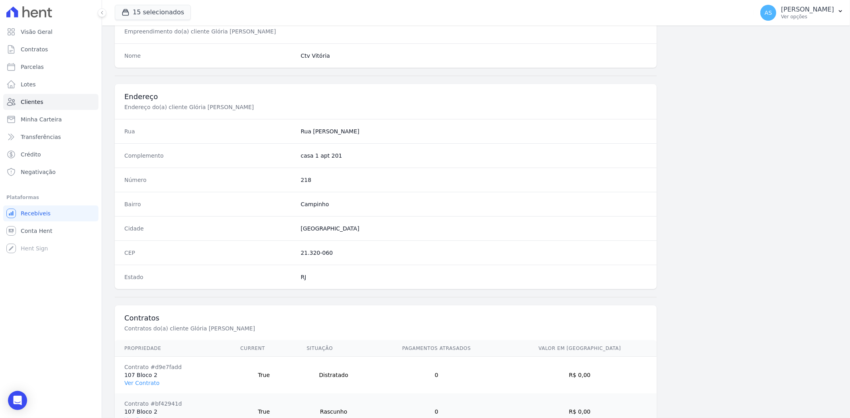
scroll to position [365, 0]
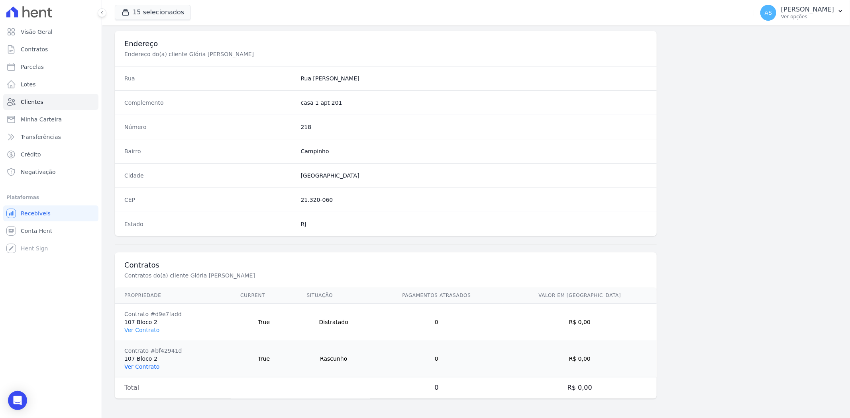
click at [137, 365] on link "Ver Contrato" at bounding box center [141, 367] width 35 height 6
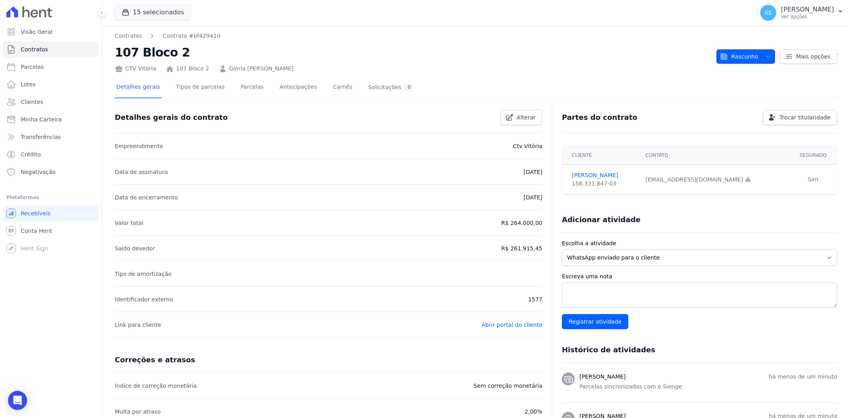
click at [767, 51] on span "button" at bounding box center [766, 56] width 10 height 13
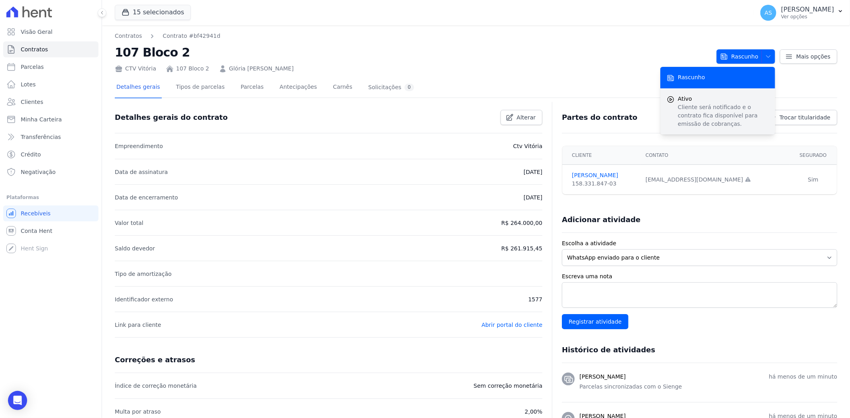
click at [701, 100] on span "Ativo" at bounding box center [723, 99] width 91 height 8
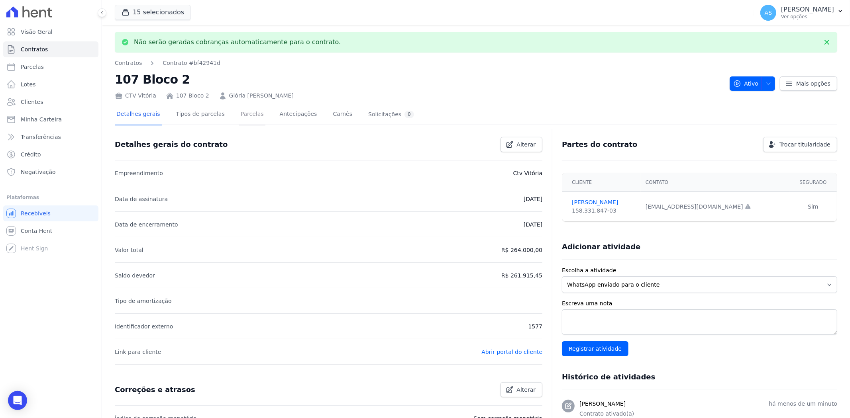
click at [239, 112] on link "Parcelas" at bounding box center [252, 114] width 26 height 21
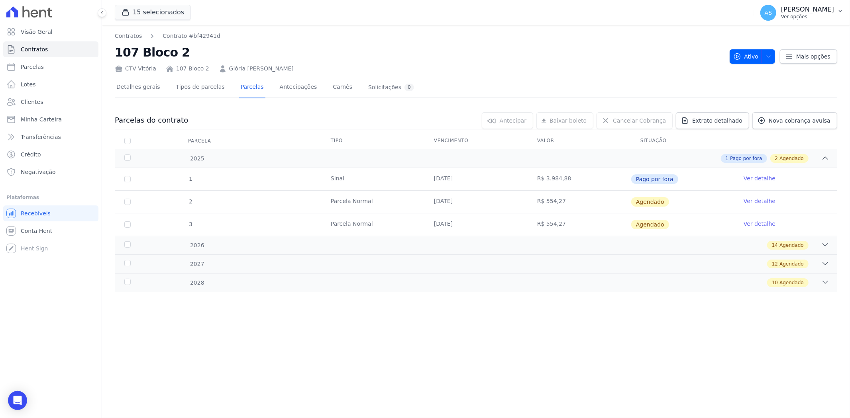
click at [840, 13] on icon "button" at bounding box center [840, 11] width 6 height 6
click at [770, 108] on link "Importar de ERP" at bounding box center [799, 105] width 102 height 14
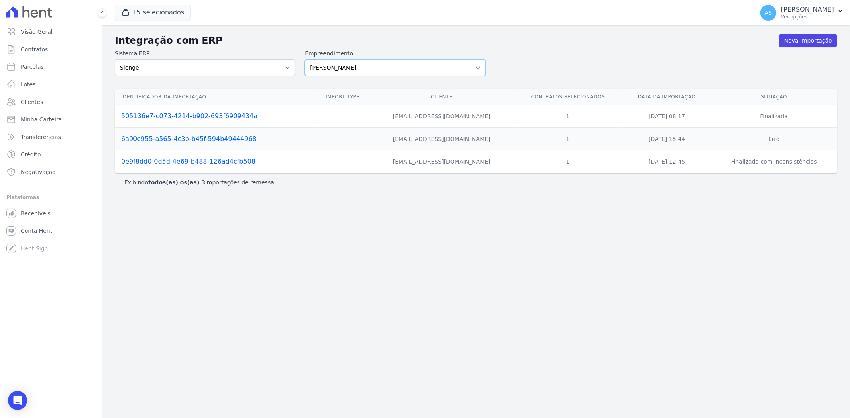
click at [480, 65] on select "[PERSON_NAME] Art Prime - [PERSON_NAME] Unique CTV Beat Residencial CTV Mob CTV…" at bounding box center [395, 67] width 180 height 17
select select "08ebbe77-dc31-45b1-a608-0ad0e72e2f16"
click at [305, 59] on select "[PERSON_NAME] Art Prime - [PERSON_NAME] Unique CTV Beat Residencial CTV Mob CTV…" at bounding box center [395, 67] width 180 height 17
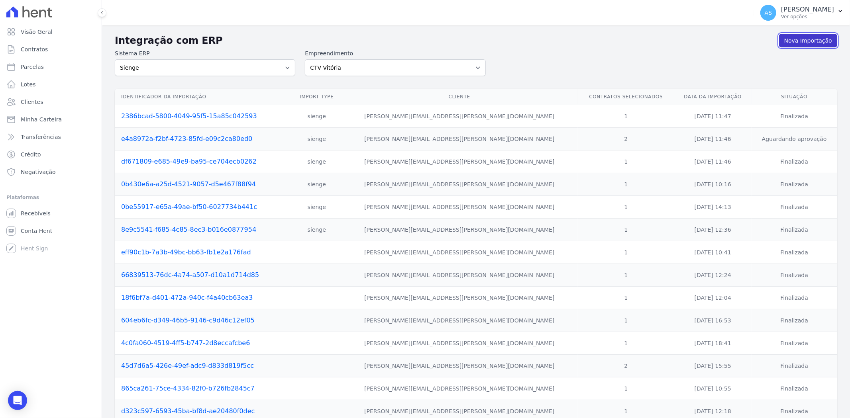
click at [796, 41] on link "Nova Importação" at bounding box center [808, 41] width 58 height 14
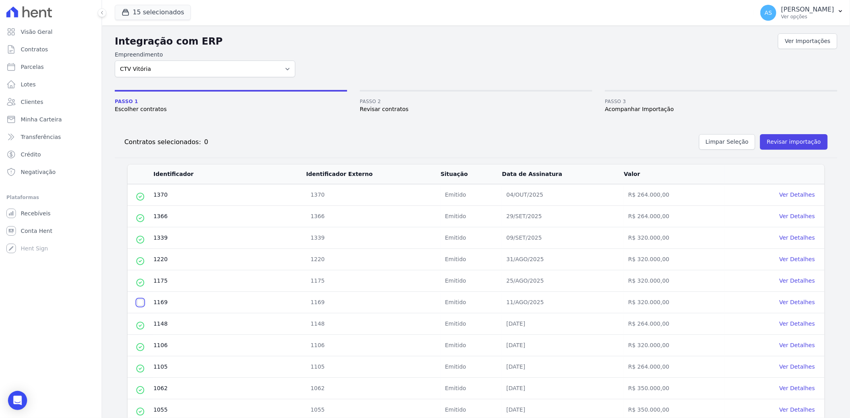
click at [141, 303] on input "checkbox" at bounding box center [140, 303] width 6 height 6
checkbox input "true"
click at [781, 142] on button "Revisar importação" at bounding box center [794, 142] width 68 height 16
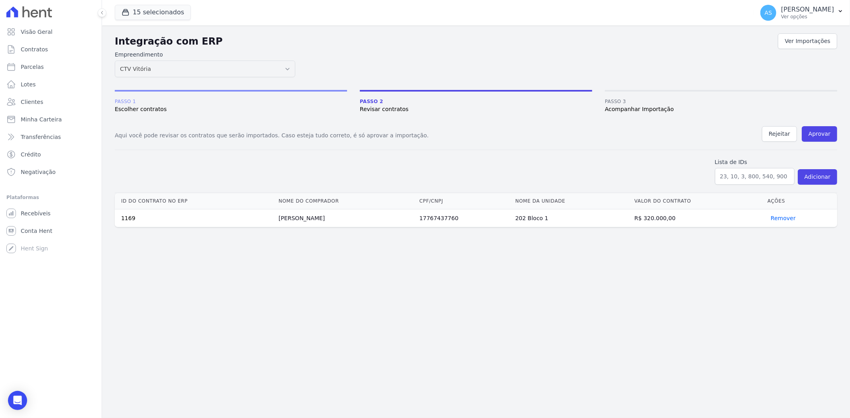
drag, startPoint x: 335, startPoint y: 218, endPoint x: 276, endPoint y: 221, distance: 58.6
click at [276, 221] on td "Yuri Puell de Oliveira" at bounding box center [345, 219] width 141 height 18
copy td "Yuri Puell de Oliveira"
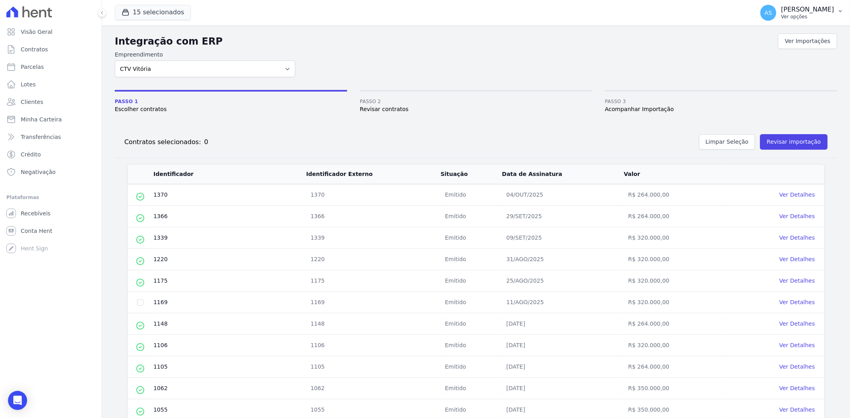
click at [834, 10] on p "[PERSON_NAME]" at bounding box center [807, 10] width 53 height 8
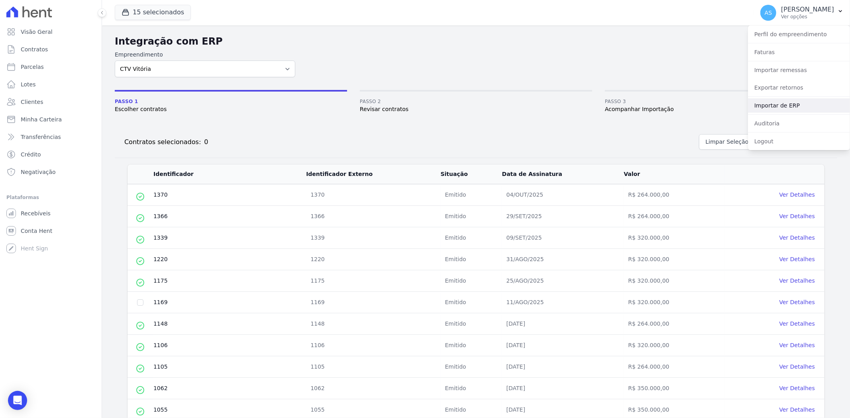
click at [763, 105] on link "Importar de ERP" at bounding box center [799, 105] width 102 height 14
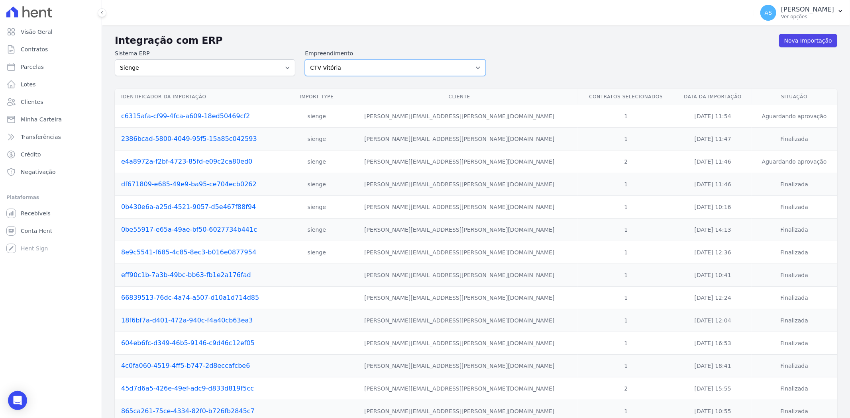
click at [478, 67] on select "Amaré Arpoador Art Prime - Irajá ÁUREOS B. Unique CTV Beat Residencial CTV Mob …" at bounding box center [395, 67] width 180 height 17
select select "9db4d767-ec98-4519-aed7-f9568aa0b04c"
click at [305, 59] on select "Amaré Arpoador Art Prime - Irajá ÁUREOS B. Unique CTV Beat Residencial CTV Mob …" at bounding box center [395, 67] width 180 height 17
click at [802, 45] on link "Nova Importação" at bounding box center [808, 41] width 58 height 14
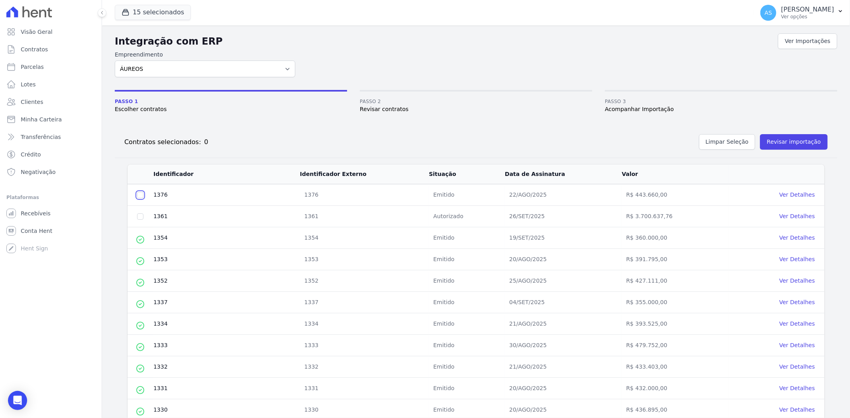
click at [139, 194] on input "checkbox" at bounding box center [140, 195] width 6 height 6
checkbox input "true"
click at [776, 142] on button "Revisar importação" at bounding box center [794, 142] width 68 height 16
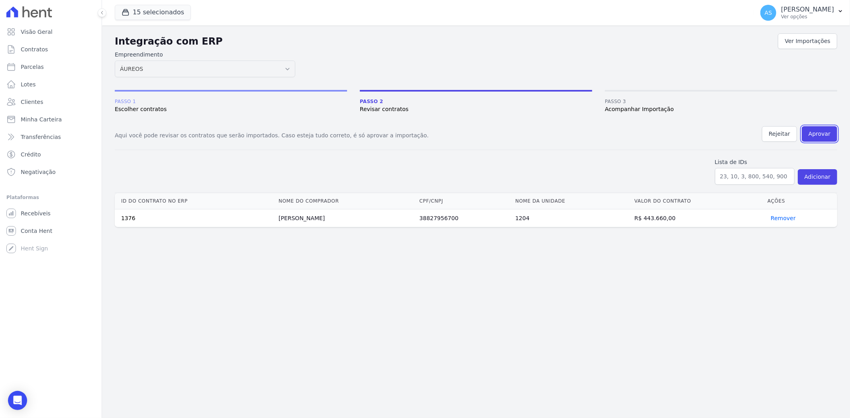
drag, startPoint x: 821, startPoint y: 129, endPoint x: 457, endPoint y: 56, distance: 371.2
click at [821, 129] on button "Aprovar" at bounding box center [819, 134] width 35 height 16
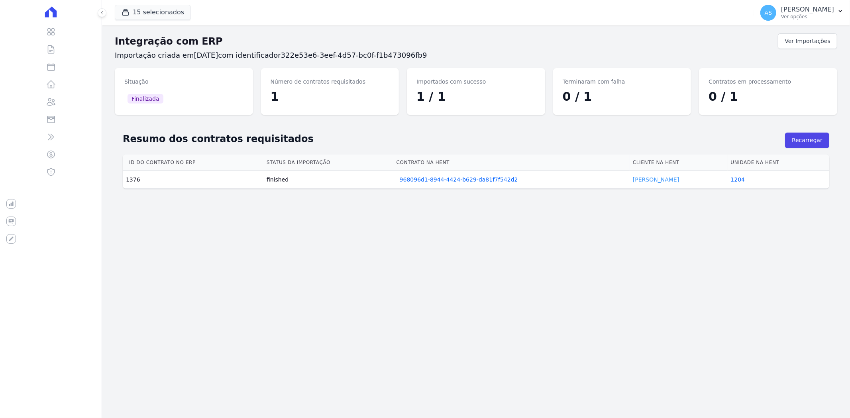
click at [645, 177] on link "[PERSON_NAME]" at bounding box center [656, 180] width 46 height 6
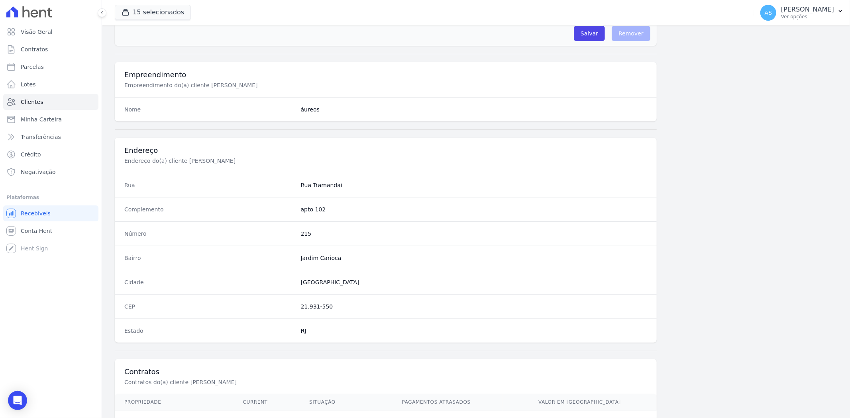
scroll to position [328, 0]
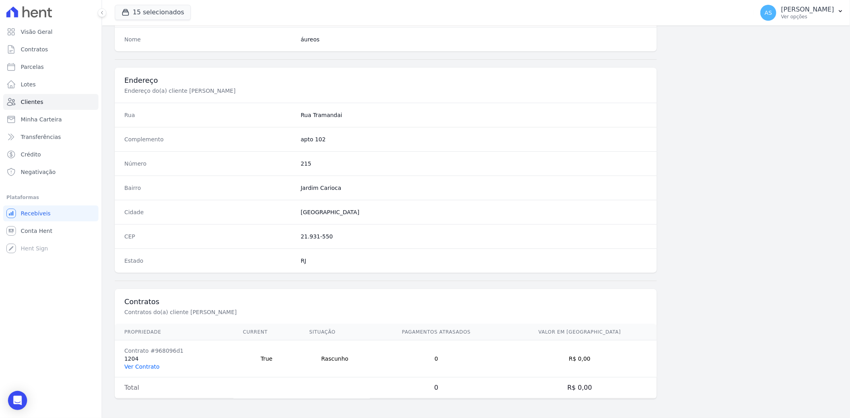
click at [137, 367] on link "Ver Contrato" at bounding box center [141, 367] width 35 height 6
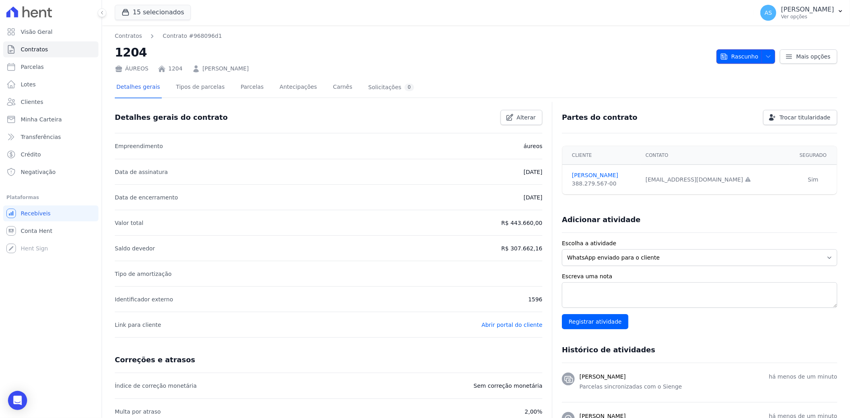
click at [766, 55] on icon "button" at bounding box center [768, 56] width 6 height 6
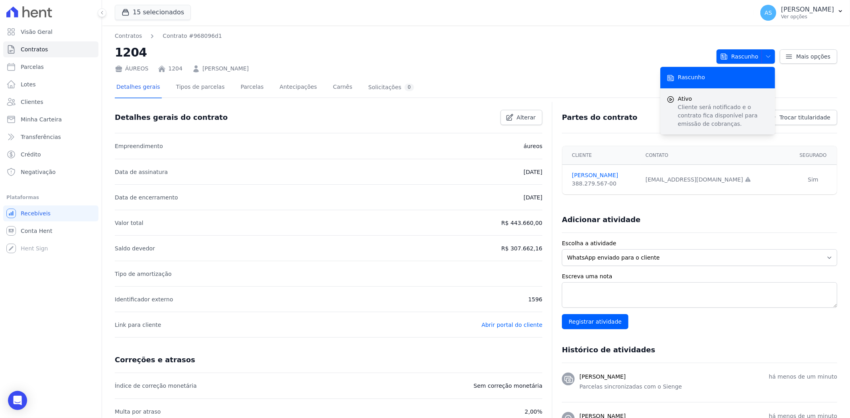
click at [686, 116] on p "Cliente será notificado e o contrato fica disponível para emissão de cobranças." at bounding box center [723, 115] width 91 height 25
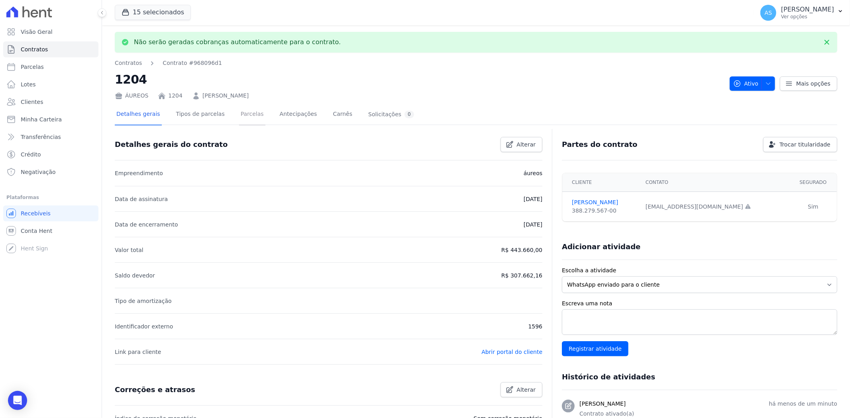
click at [239, 112] on link "Parcelas" at bounding box center [252, 114] width 26 height 21
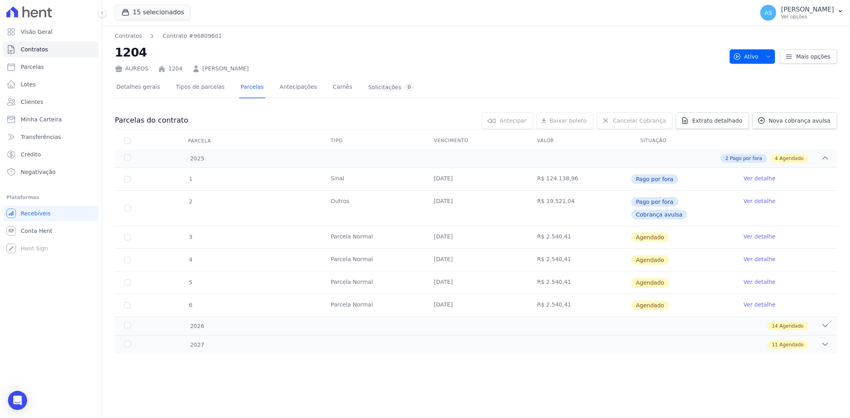
click at [750, 233] on link "Ver detalhe" at bounding box center [759, 237] width 32 height 8
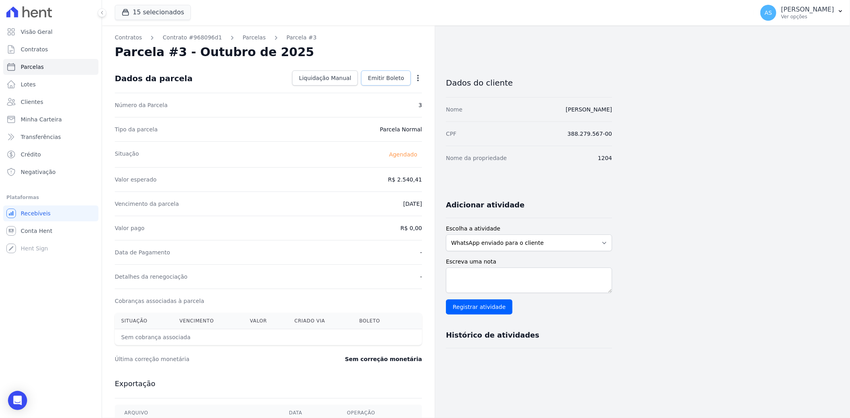
click at [383, 74] on span "Emitir Boleto" at bounding box center [386, 78] width 36 height 8
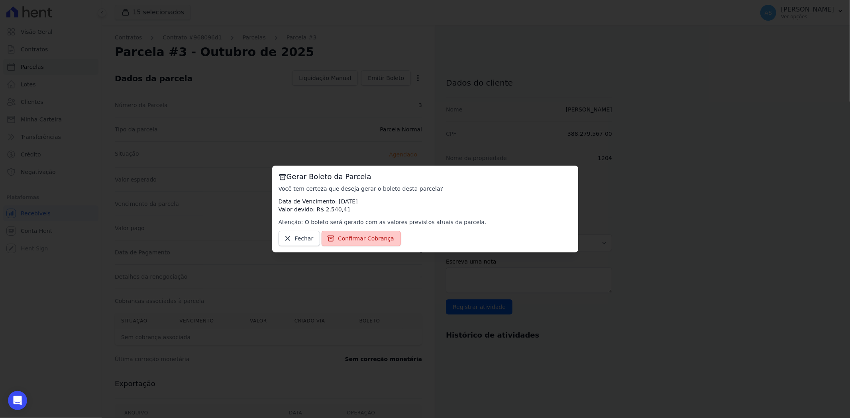
click at [351, 237] on span "Confirmar Cobrança" at bounding box center [366, 239] width 56 height 8
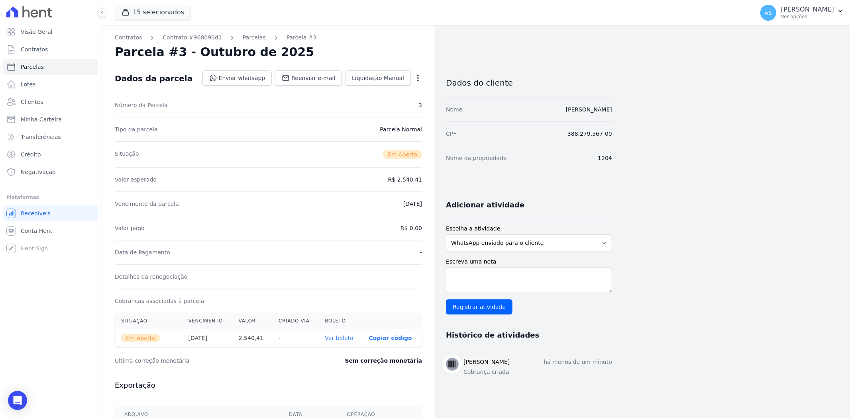
click at [343, 340] on link "Ver boleto" at bounding box center [339, 338] width 28 height 6
click at [243, 37] on link "Parcelas" at bounding box center [254, 37] width 23 height 8
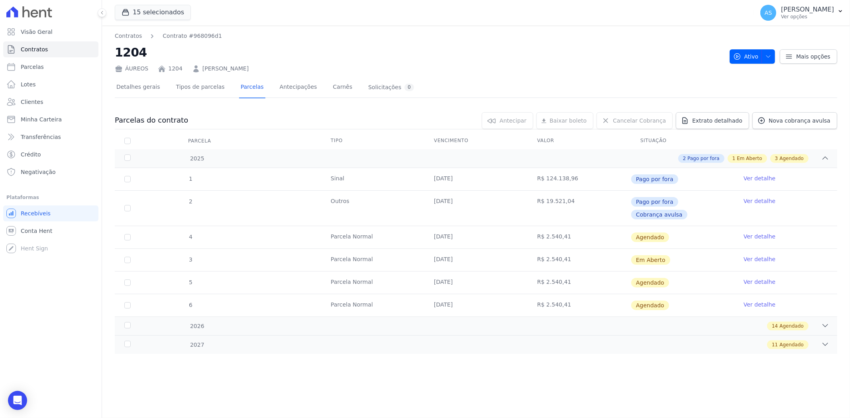
click at [759, 255] on link "Ver detalhe" at bounding box center [759, 259] width 32 height 8
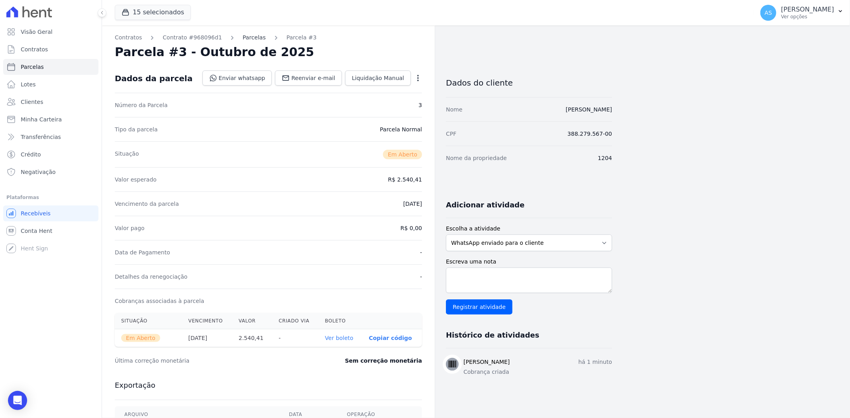
click at [245, 33] on link "Parcelas" at bounding box center [254, 37] width 23 height 8
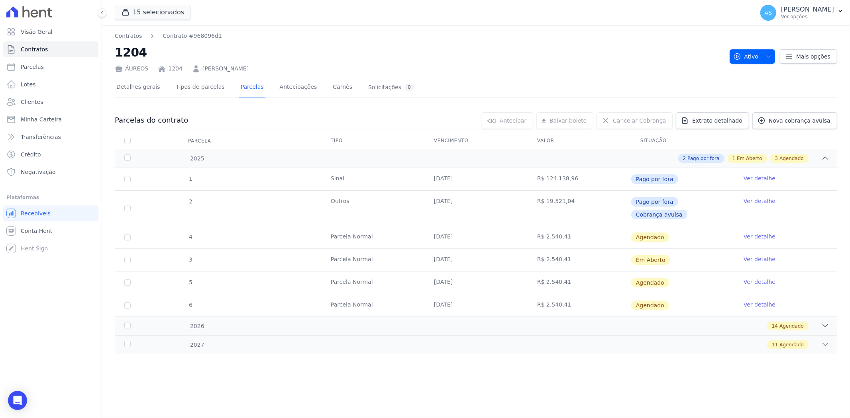
click at [753, 233] on link "Ver detalhe" at bounding box center [759, 237] width 32 height 8
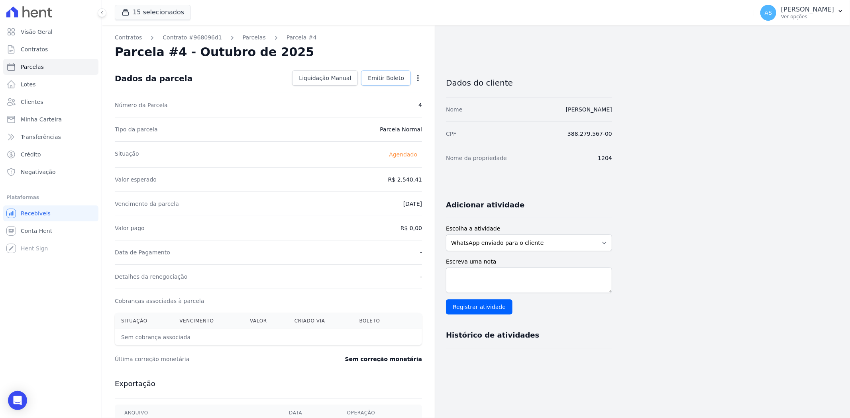
click at [391, 78] on span "Emitir Boleto" at bounding box center [386, 78] width 36 height 8
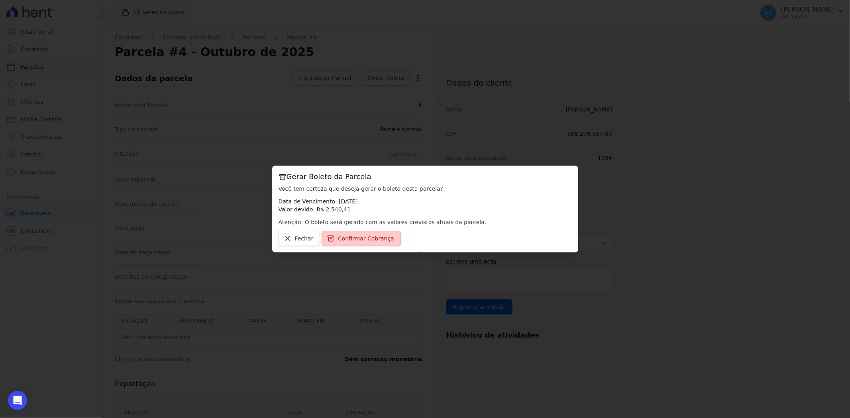
click at [361, 239] on span "Confirmar Cobrança" at bounding box center [366, 239] width 56 height 8
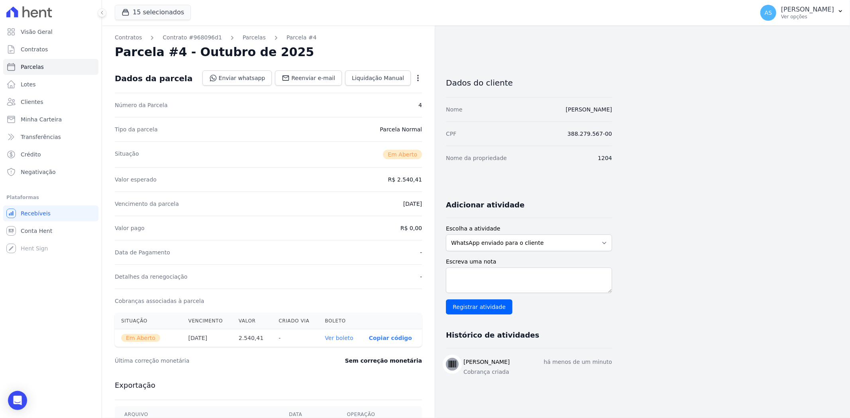
click at [332, 337] on link "Ver boleto" at bounding box center [339, 338] width 28 height 6
